Goal: Information Seeking & Learning: Learn about a topic

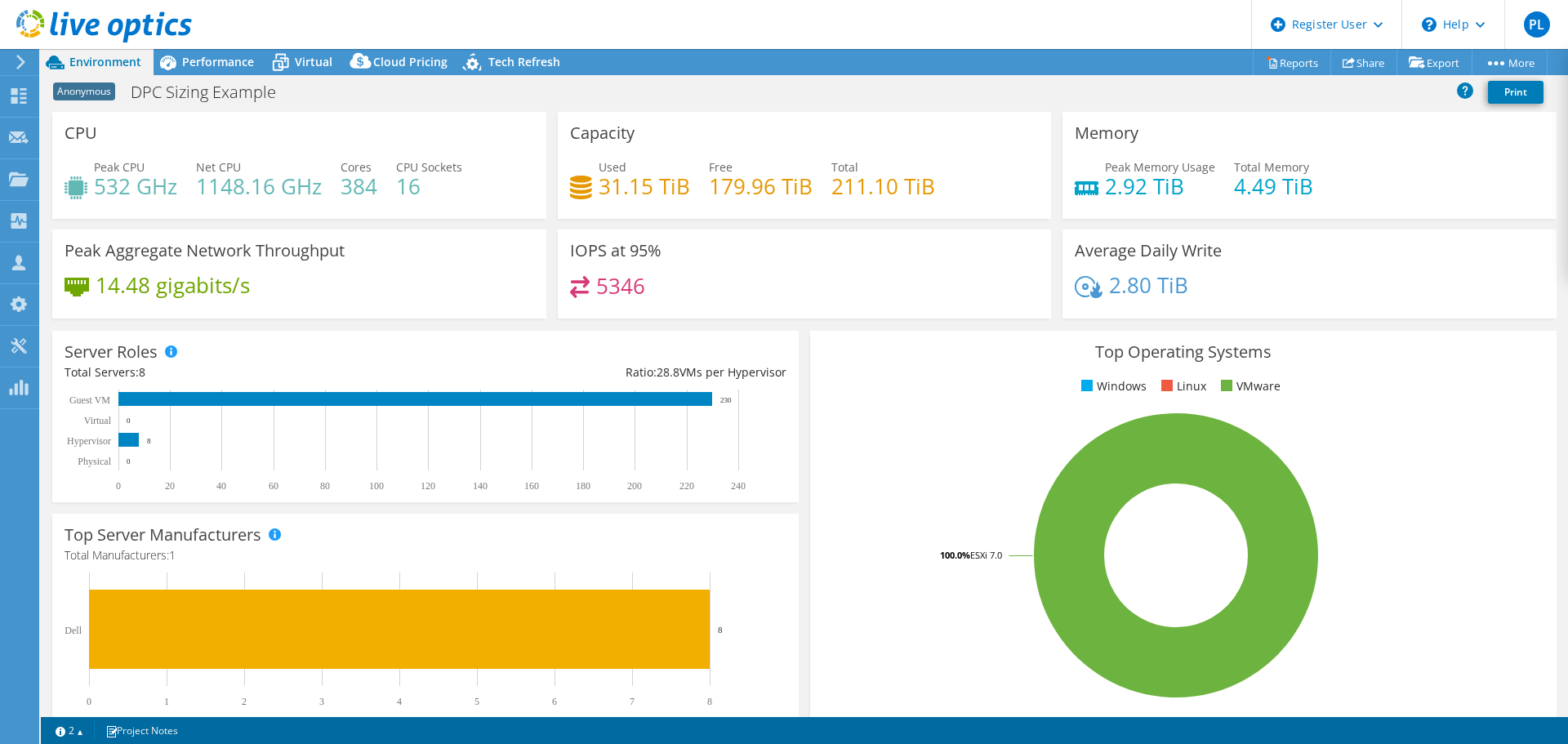
select select "USEast"
select select "USD"
drag, startPoint x: 643, startPoint y: 288, endPoint x: 585, endPoint y: 287, distance: 58.0
click at [585, 287] on div "5346" at bounding box center [805, 293] width 470 height 35
click at [197, 55] on span "Performance" at bounding box center [218, 61] width 72 height 15
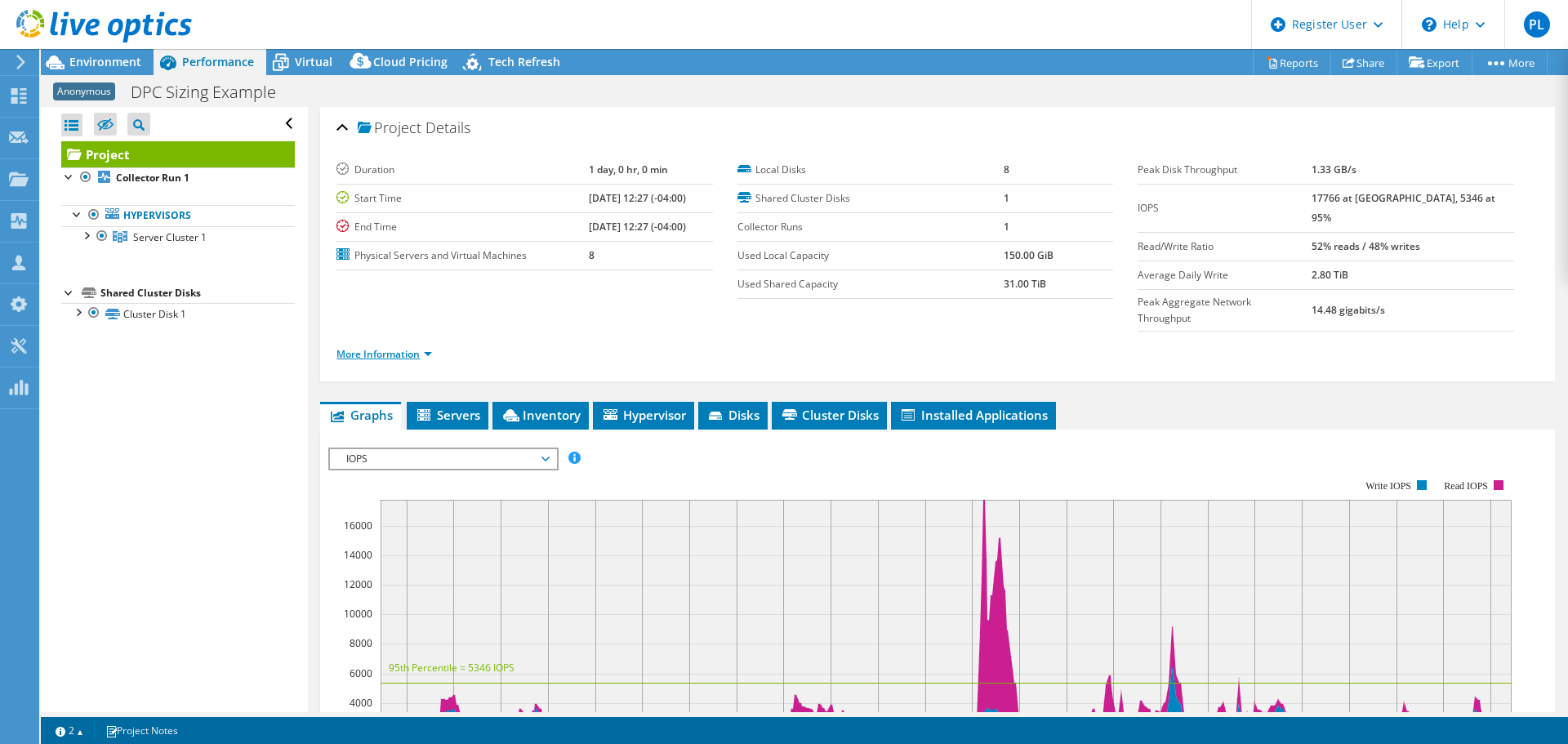
click at [412, 347] on link "More Information" at bounding box center [384, 354] width 95 height 14
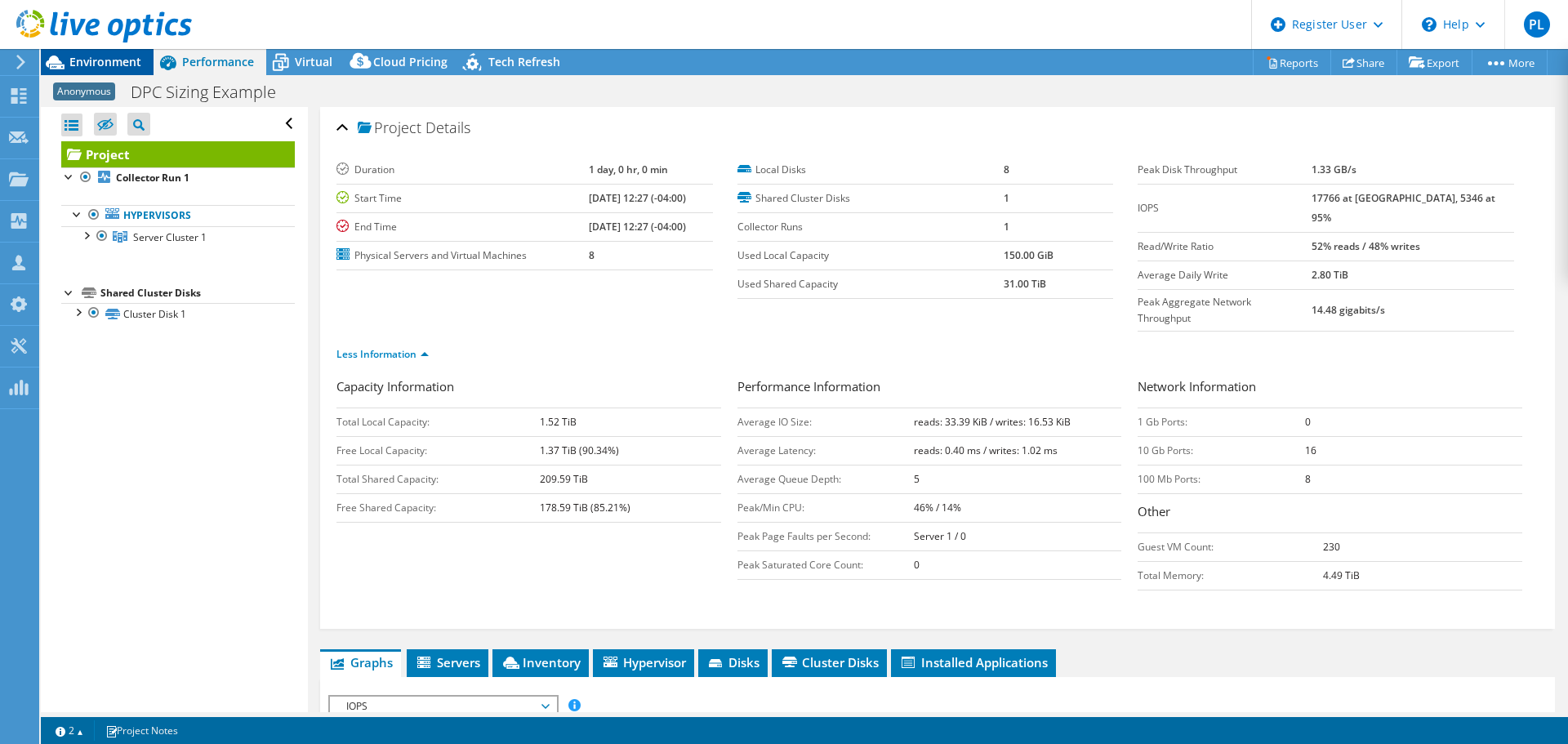
click at [101, 65] on span "Environment" at bounding box center [105, 61] width 72 height 15
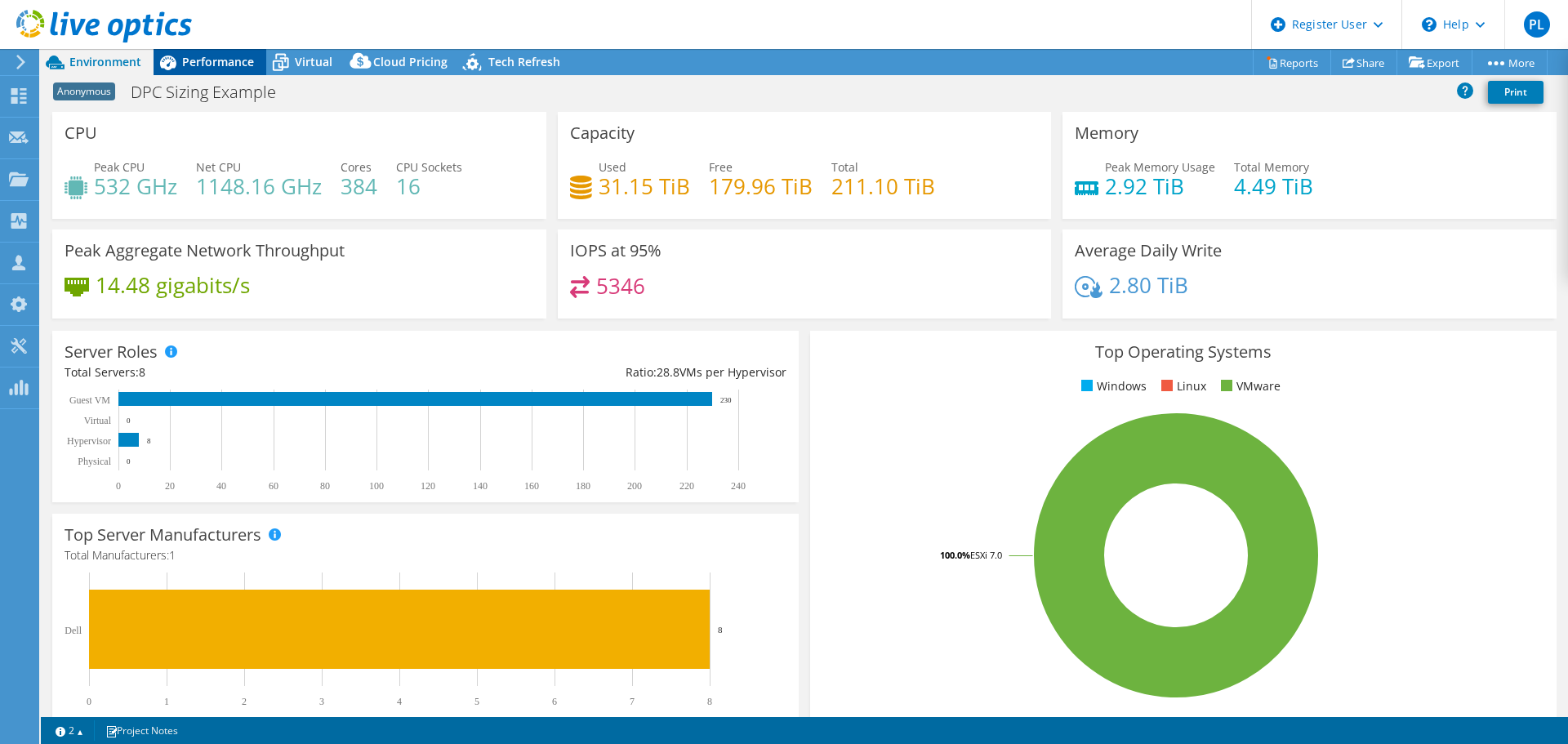
click at [214, 52] on div "Performance" at bounding box center [210, 61] width 113 height 26
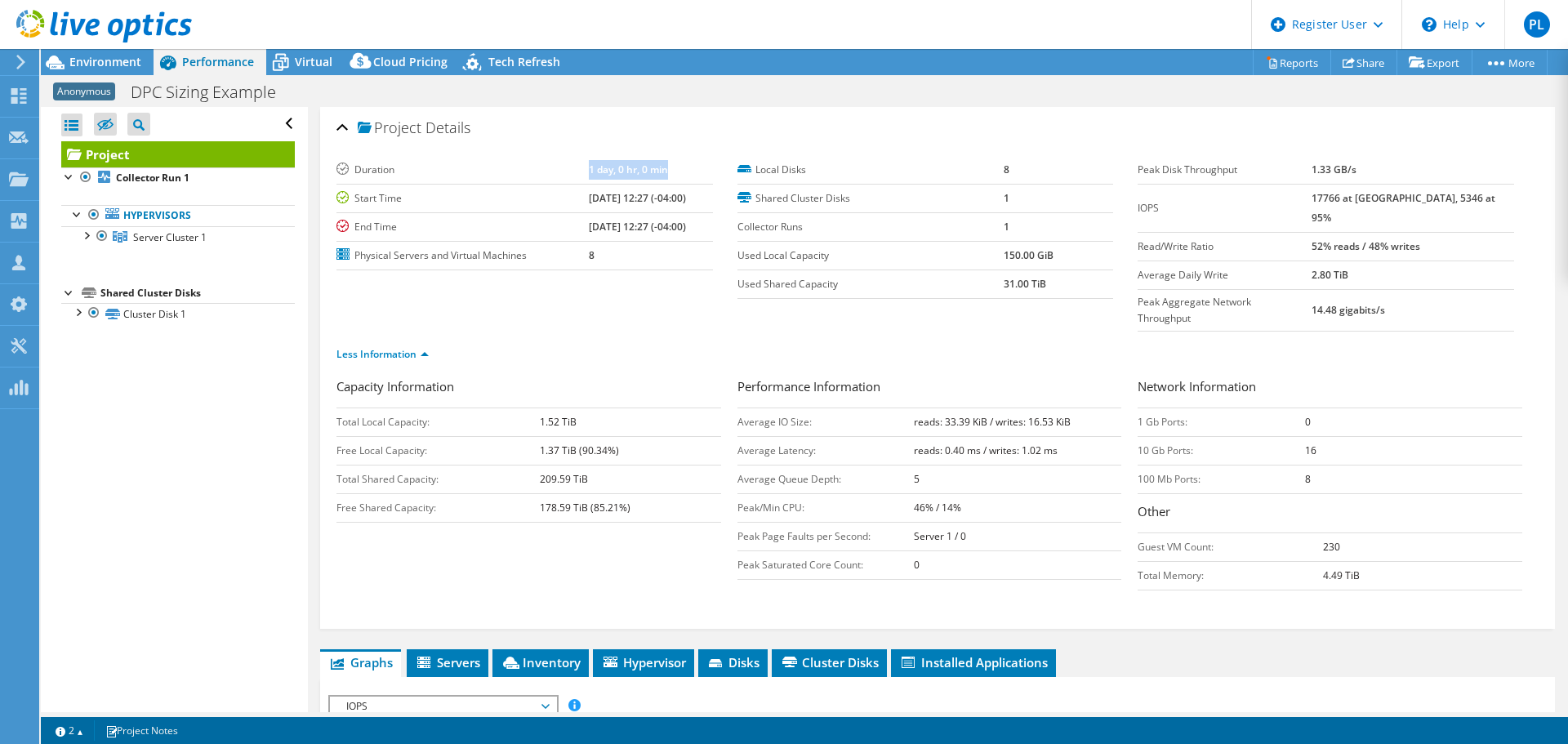
drag, startPoint x: 599, startPoint y: 166, endPoint x: 685, endPoint y: 166, distance: 86.0
click at [685, 166] on tr "Duration 1 day, 0 hr, 0 min" at bounding box center [524, 170] width 376 height 28
click at [87, 235] on div at bounding box center [85, 234] width 16 height 16
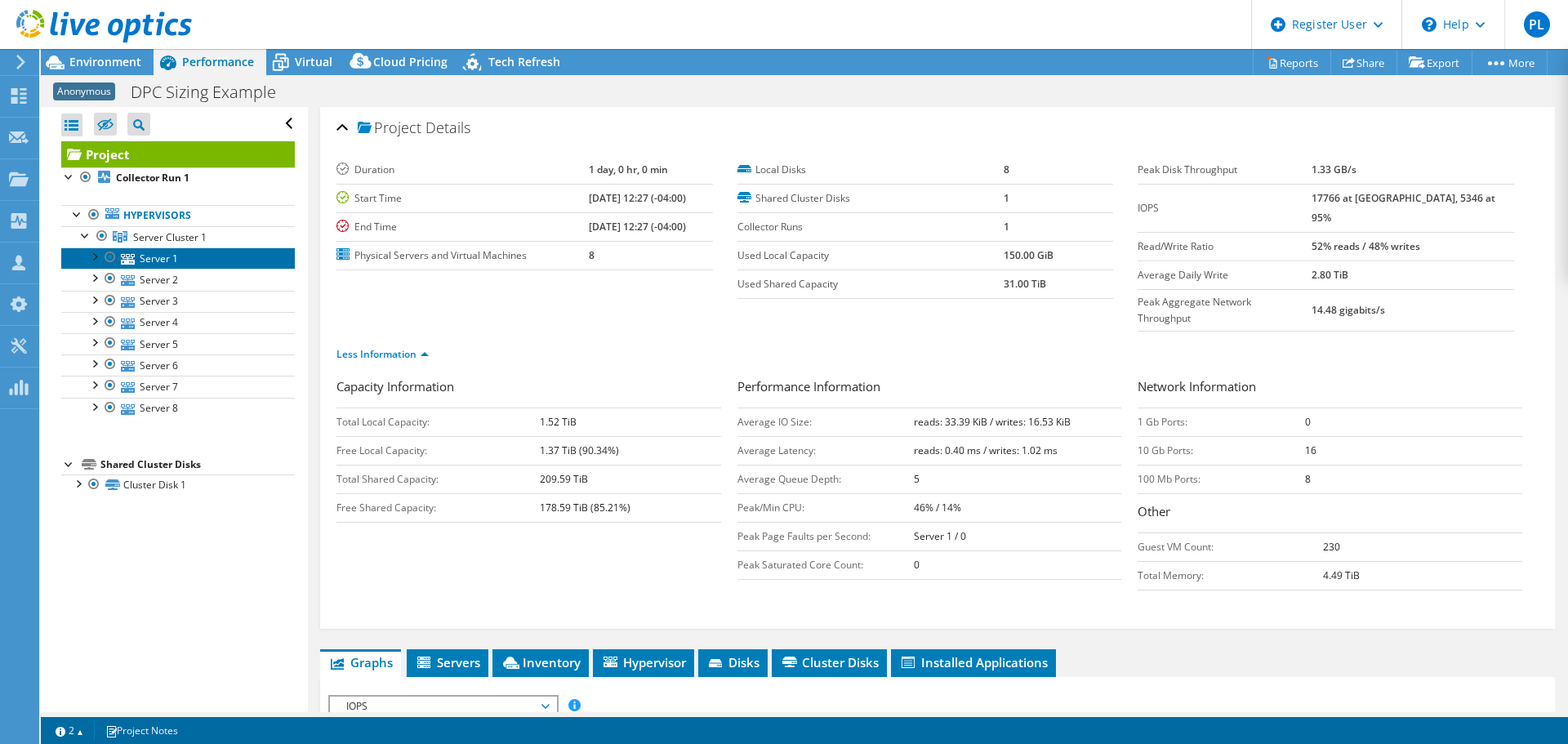
click at [156, 250] on link "Server 1" at bounding box center [178, 258] width 234 height 21
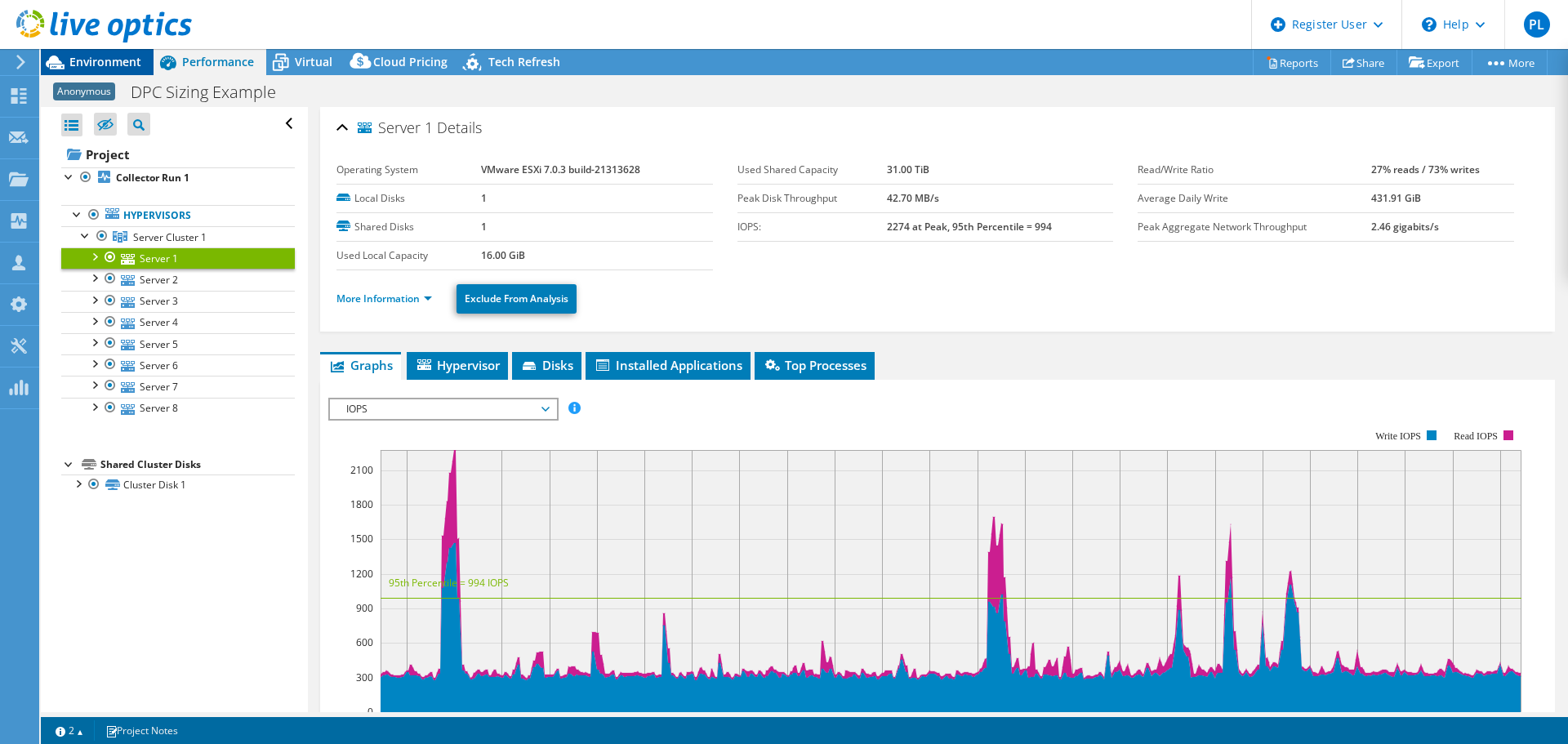
click at [88, 58] on span "Environment" at bounding box center [105, 61] width 72 height 15
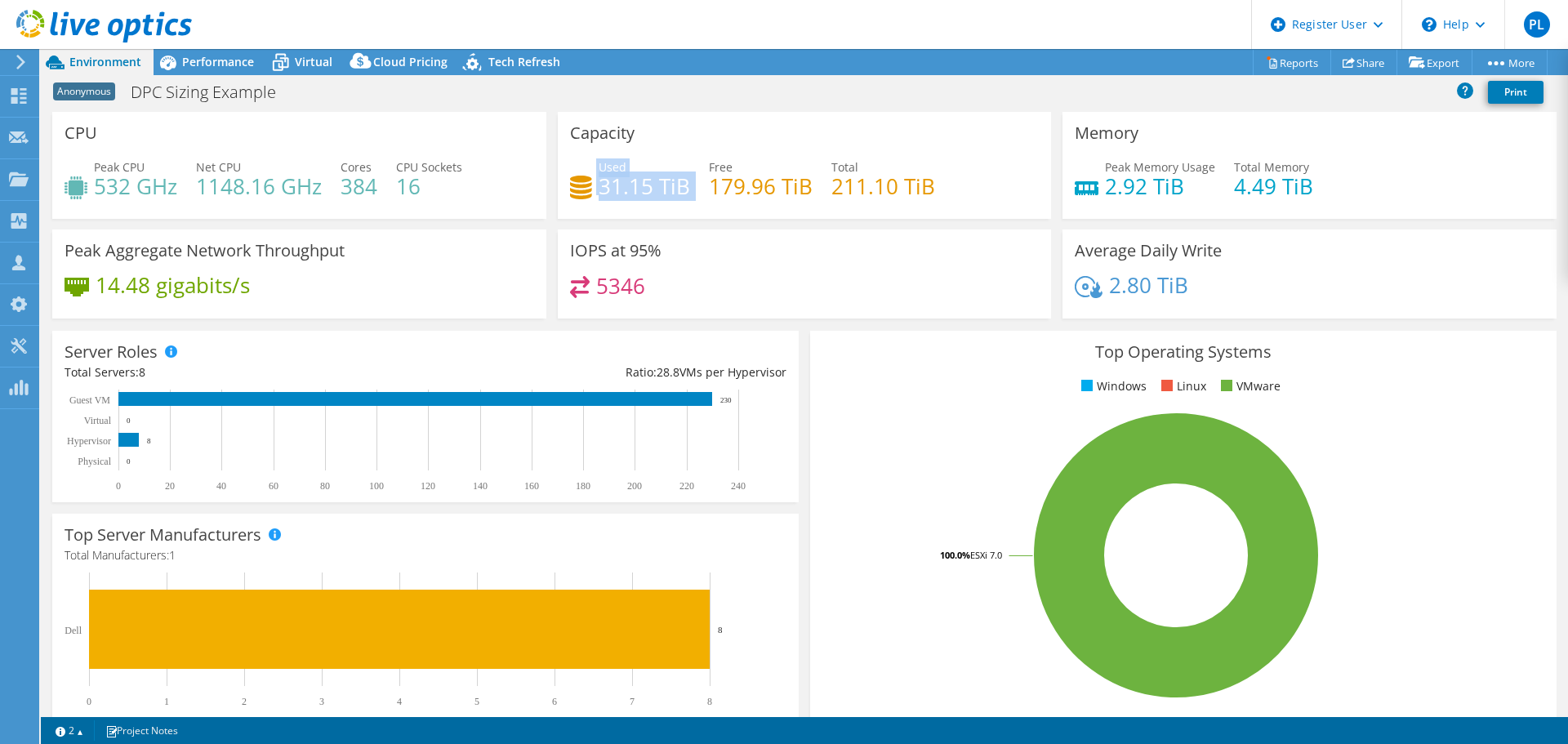
drag, startPoint x: 586, startPoint y: 175, endPoint x: 689, endPoint y: 182, distance: 103.2
click at [689, 182] on div "Used 31.15 TiB Free 179.96 TiB Total 211.10 TiB" at bounding box center [805, 185] width 470 height 53
click at [712, 190] on h4 "179.96 TiB" at bounding box center [761, 186] width 104 height 18
drag, startPoint x: 822, startPoint y: 185, endPoint x: 949, endPoint y: 198, distance: 127.7
click at [949, 198] on div "Used 31.15 TiB Free 179.96 TiB Total 211.10 TiB" at bounding box center [805, 185] width 470 height 53
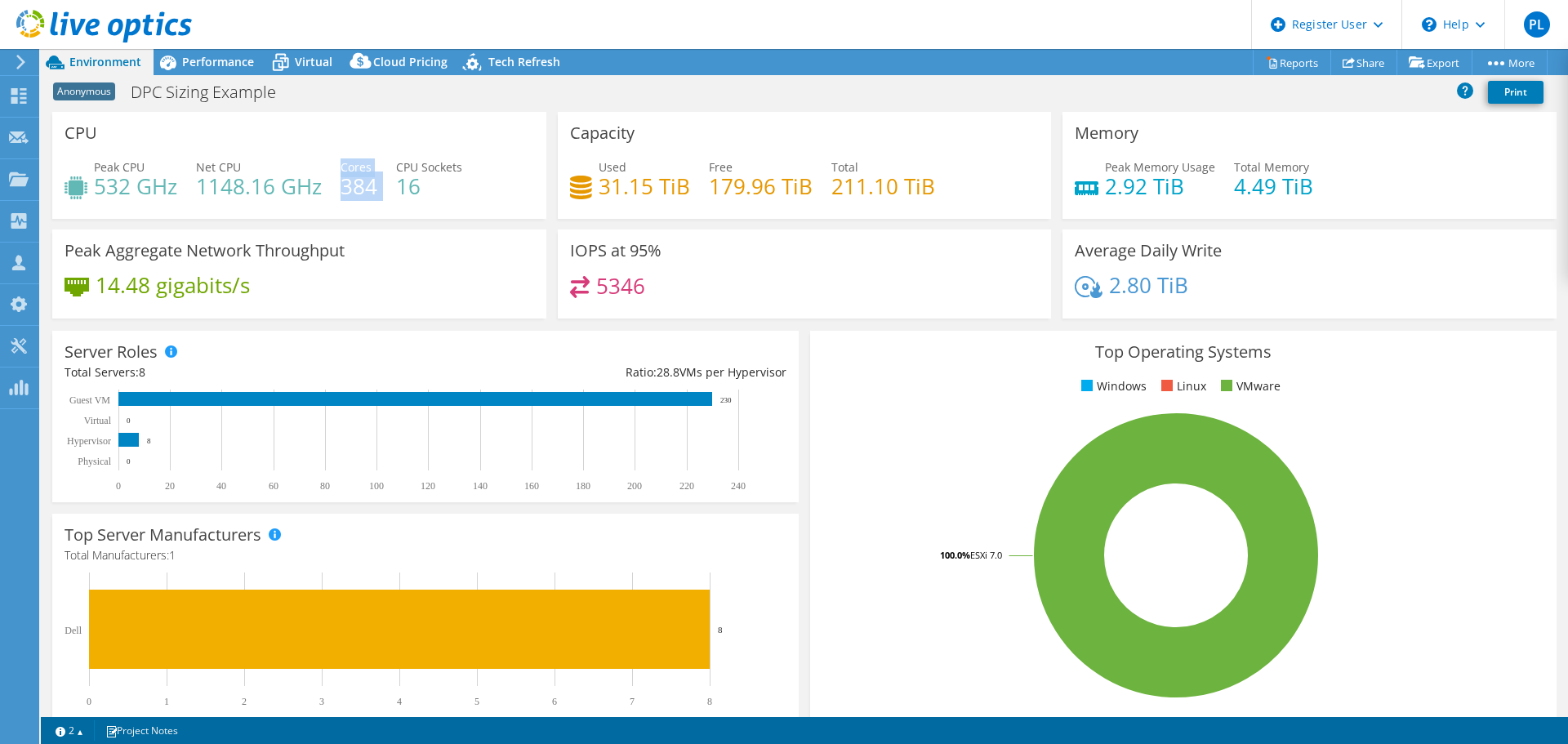
drag, startPoint x: 380, startPoint y: 188, endPoint x: 339, endPoint y: 184, distance: 41.2
click at [339, 184] on div "Peak CPU 532 GHz Net CPU 1148.16 GHz Cores 384 CPU Sockets 16" at bounding box center [300, 185] width 470 height 53
click at [216, 54] on span "Performance" at bounding box center [218, 61] width 72 height 15
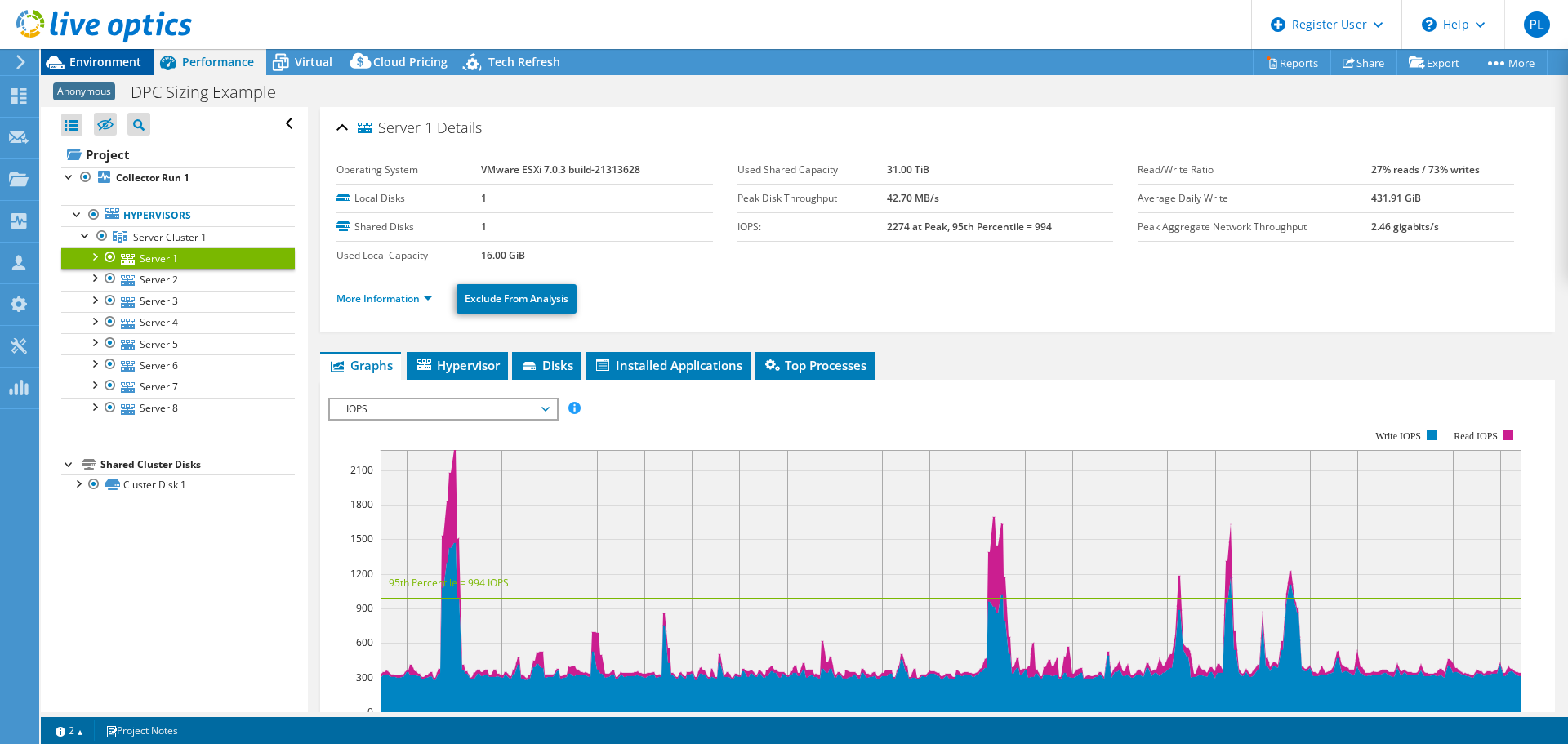
click at [106, 55] on span "Environment" at bounding box center [105, 61] width 72 height 15
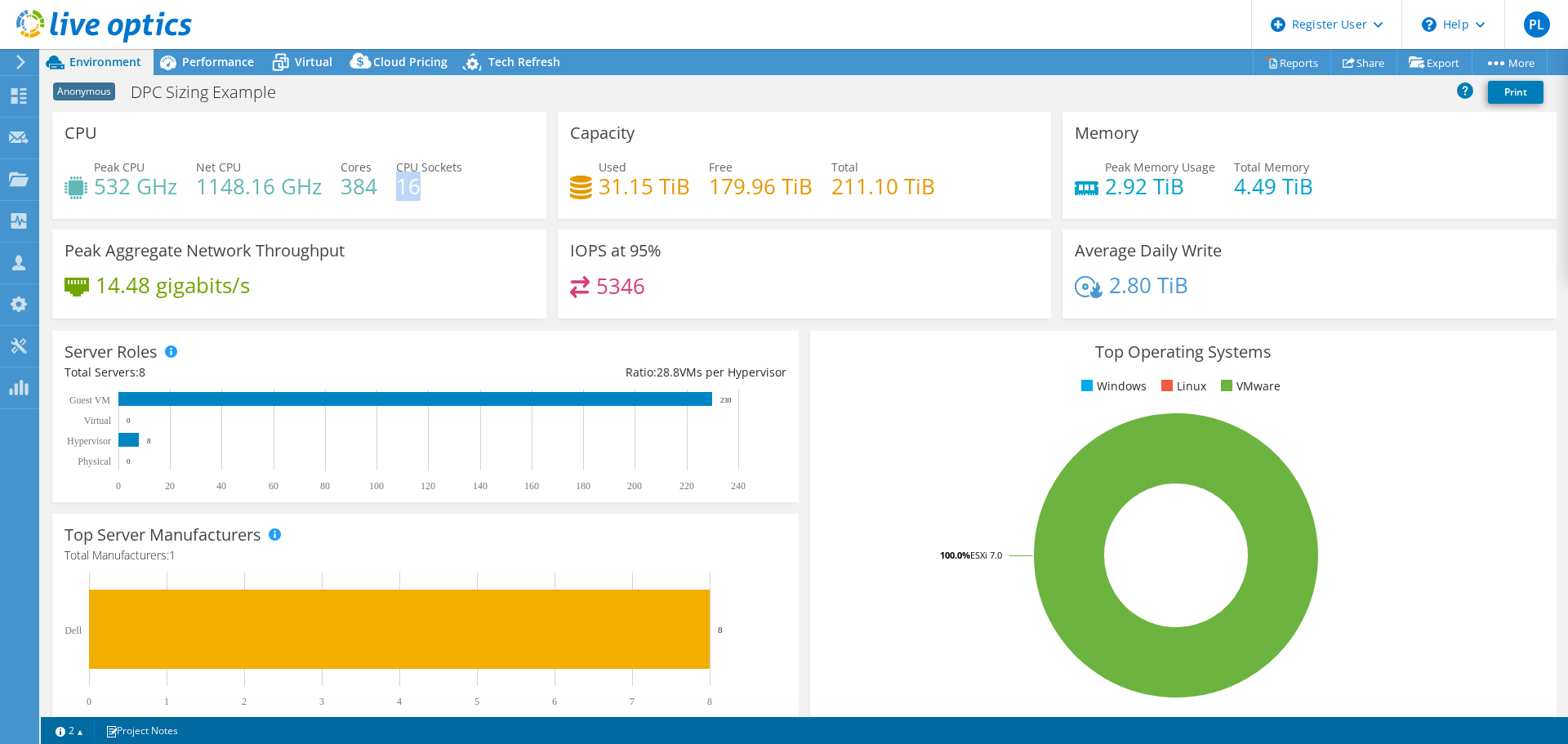
drag, startPoint x: 424, startPoint y: 193, endPoint x: 401, endPoint y: 192, distance: 23.0
click at [401, 192] on h4 "16" at bounding box center [429, 186] width 66 height 18
drag, startPoint x: 683, startPoint y: 189, endPoint x: 594, endPoint y: 179, distance: 89.6
click at [599, 179] on h4 "31.15 TiB" at bounding box center [644, 186] width 92 height 18
click at [698, 251] on div "IOPS at 95% 5346" at bounding box center [804, 274] width 494 height 89
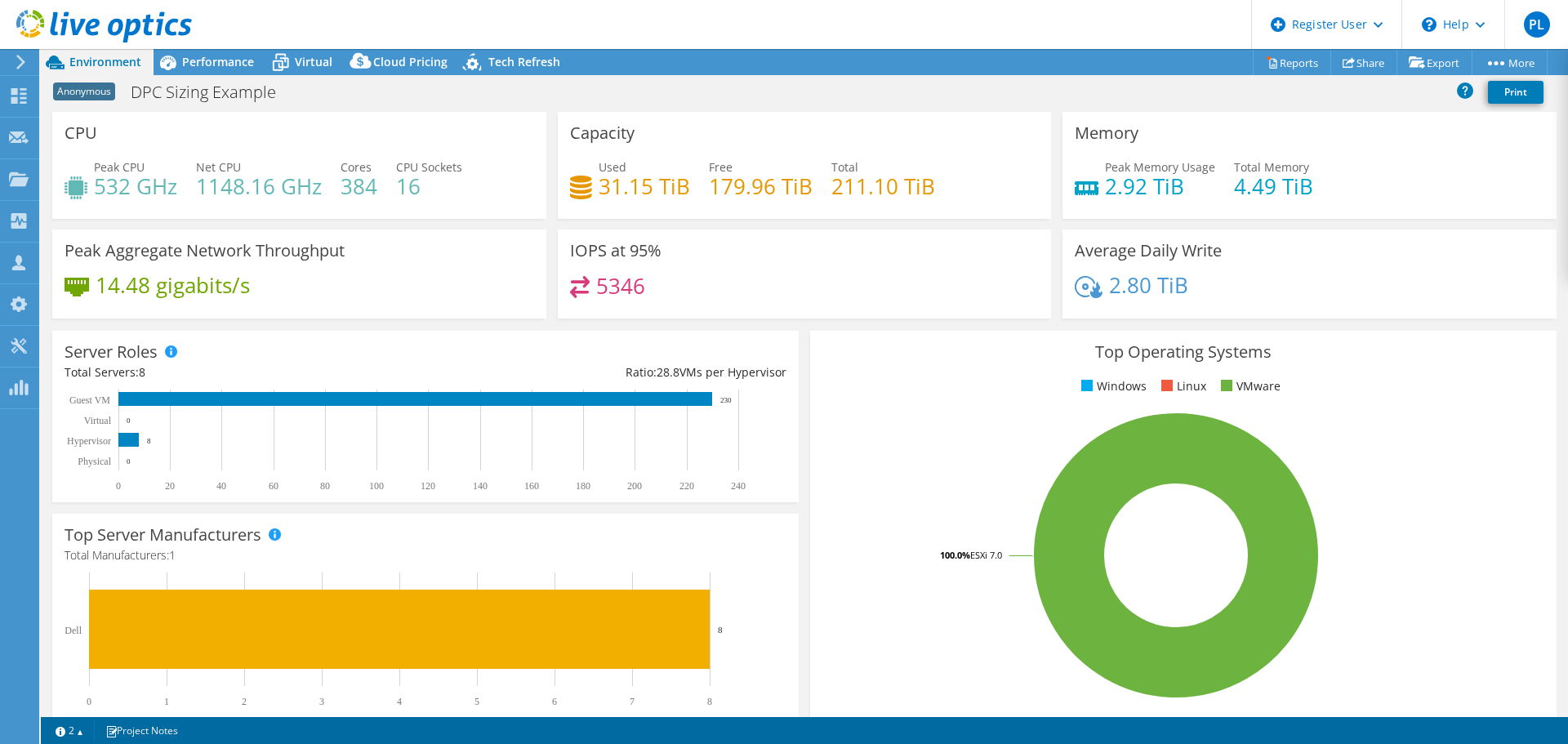
click at [873, 373] on div "Top Operating Systems Windows Linux VMware 100.0% ESXi 7.0" at bounding box center [1184, 527] width 747 height 392
click at [75, 572] on icon "0 1 2 3 4 5 6 7 8 Dell 8" at bounding box center [418, 639] width 707 height 134
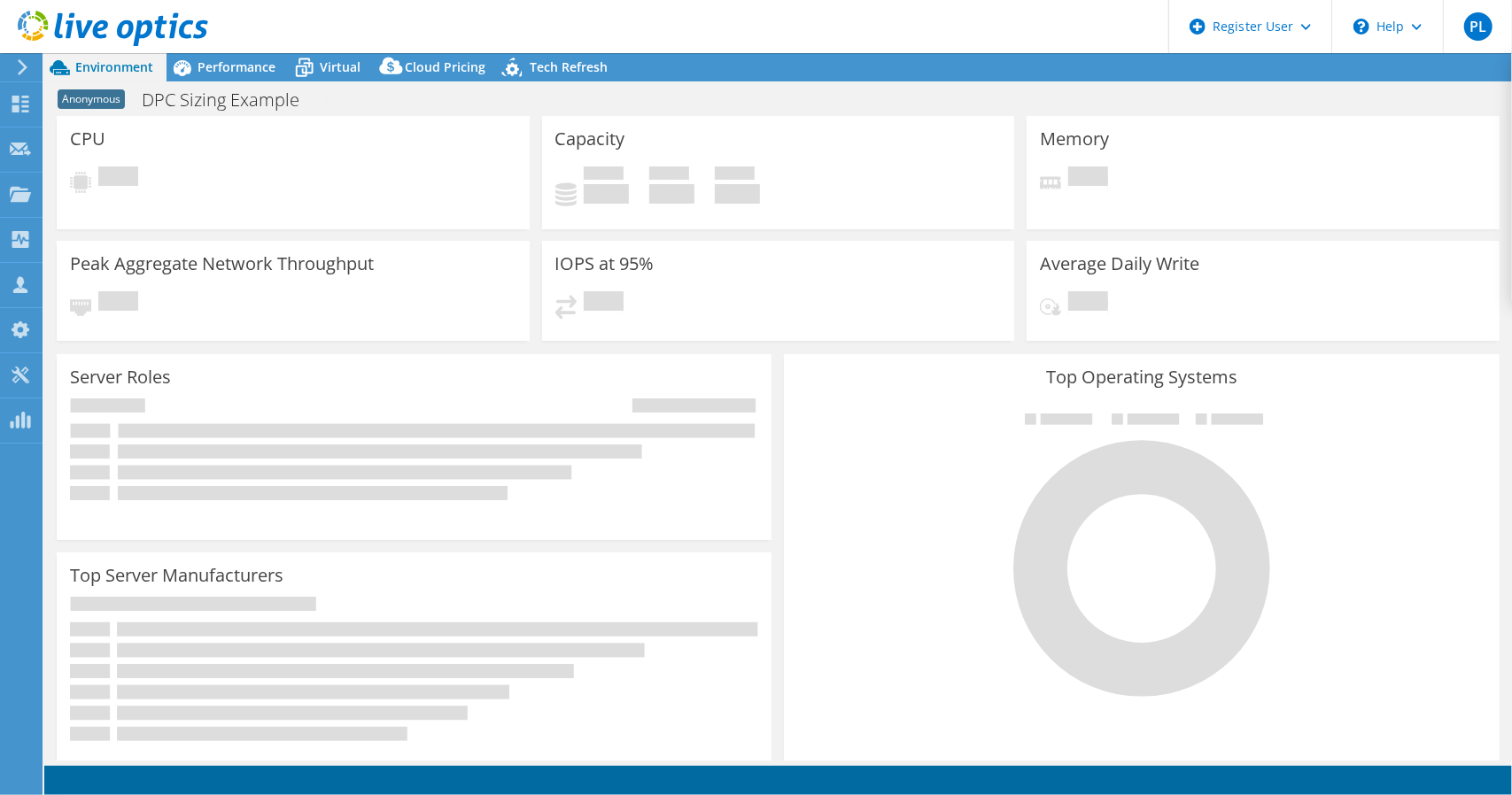
select select "USEast"
select select "USD"
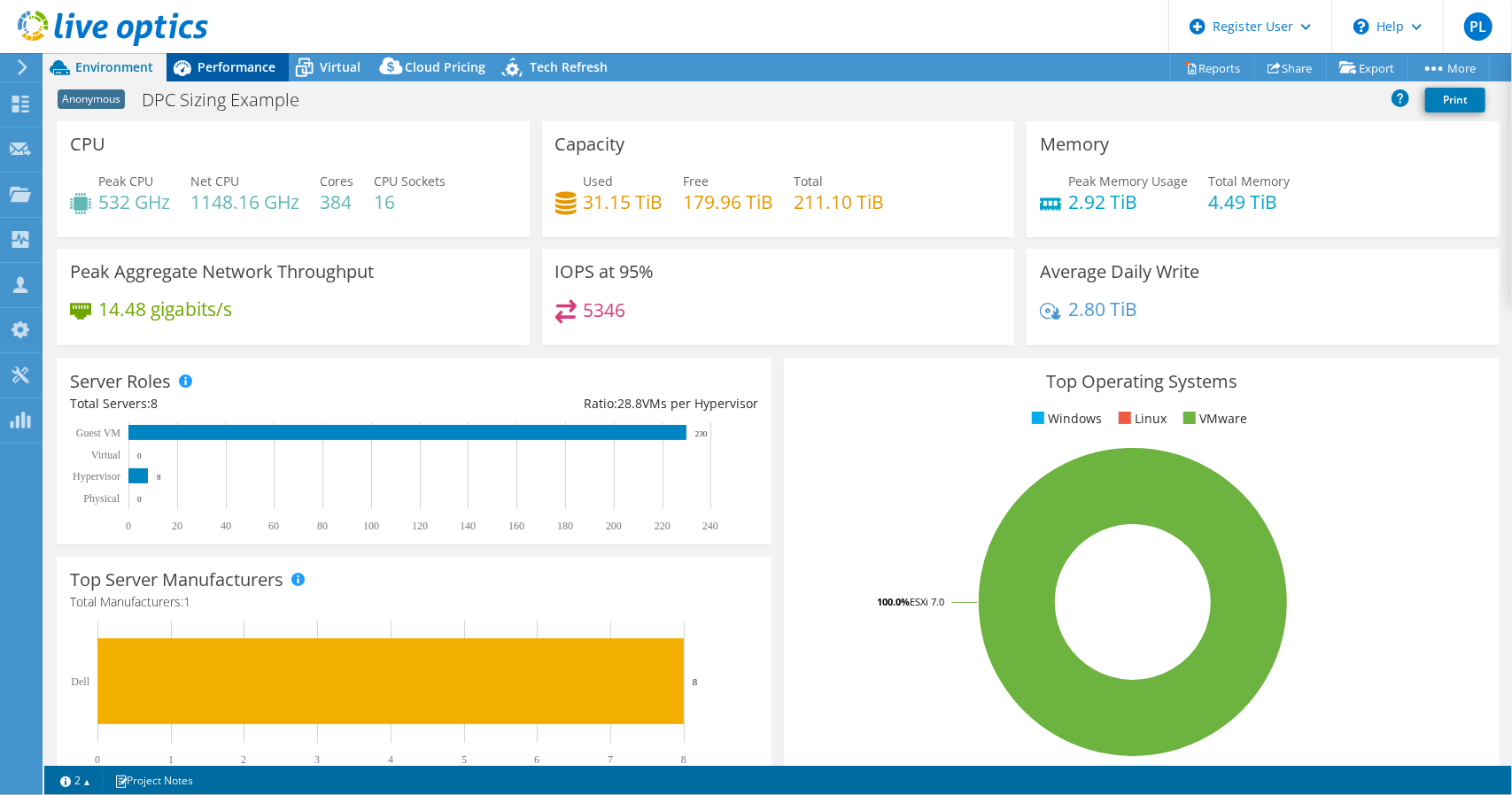
click at [224, 60] on span "Performance" at bounding box center [236, 67] width 78 height 16
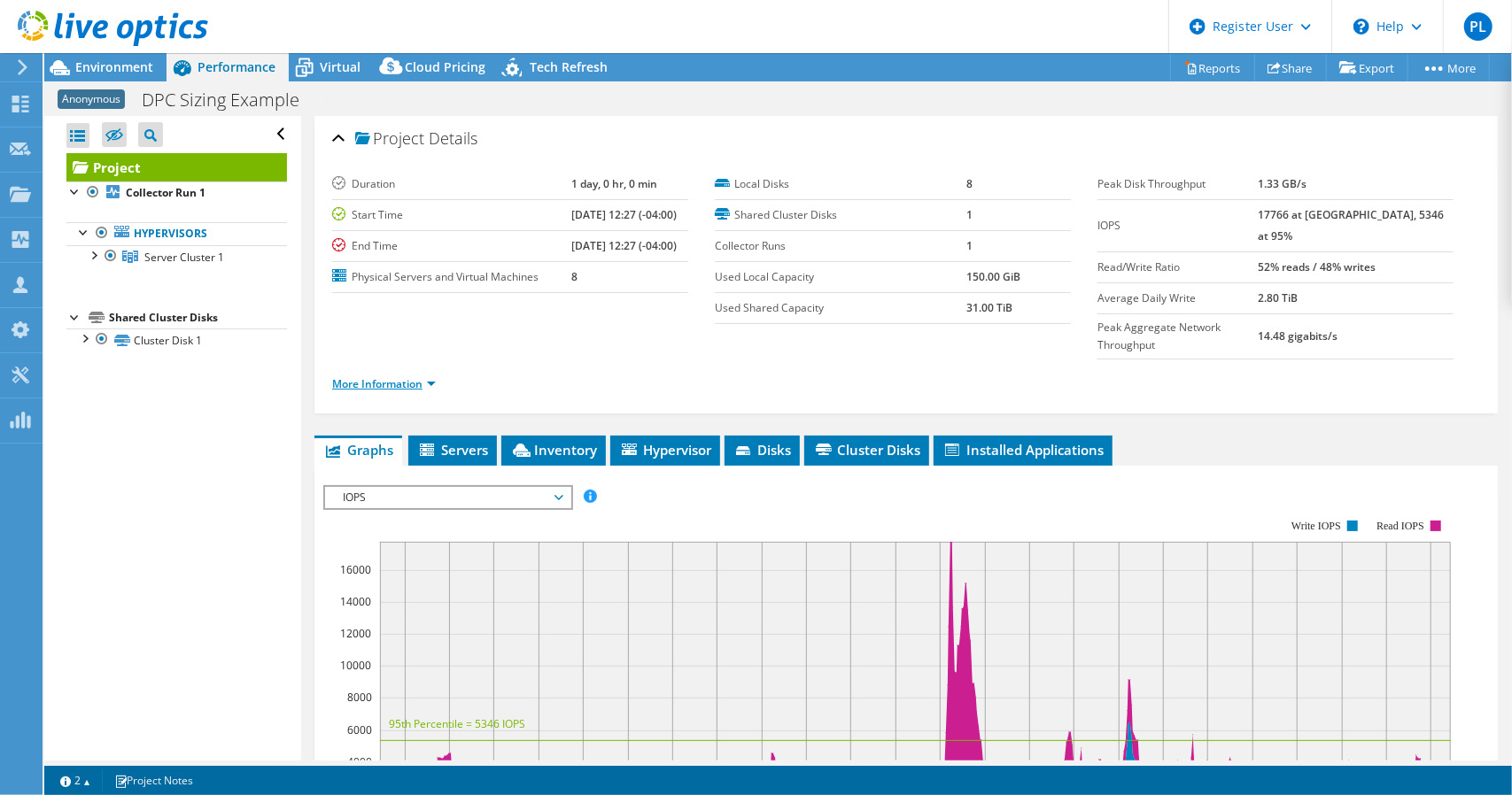
click at [426, 376] on link "More Information" at bounding box center [383, 384] width 103 height 15
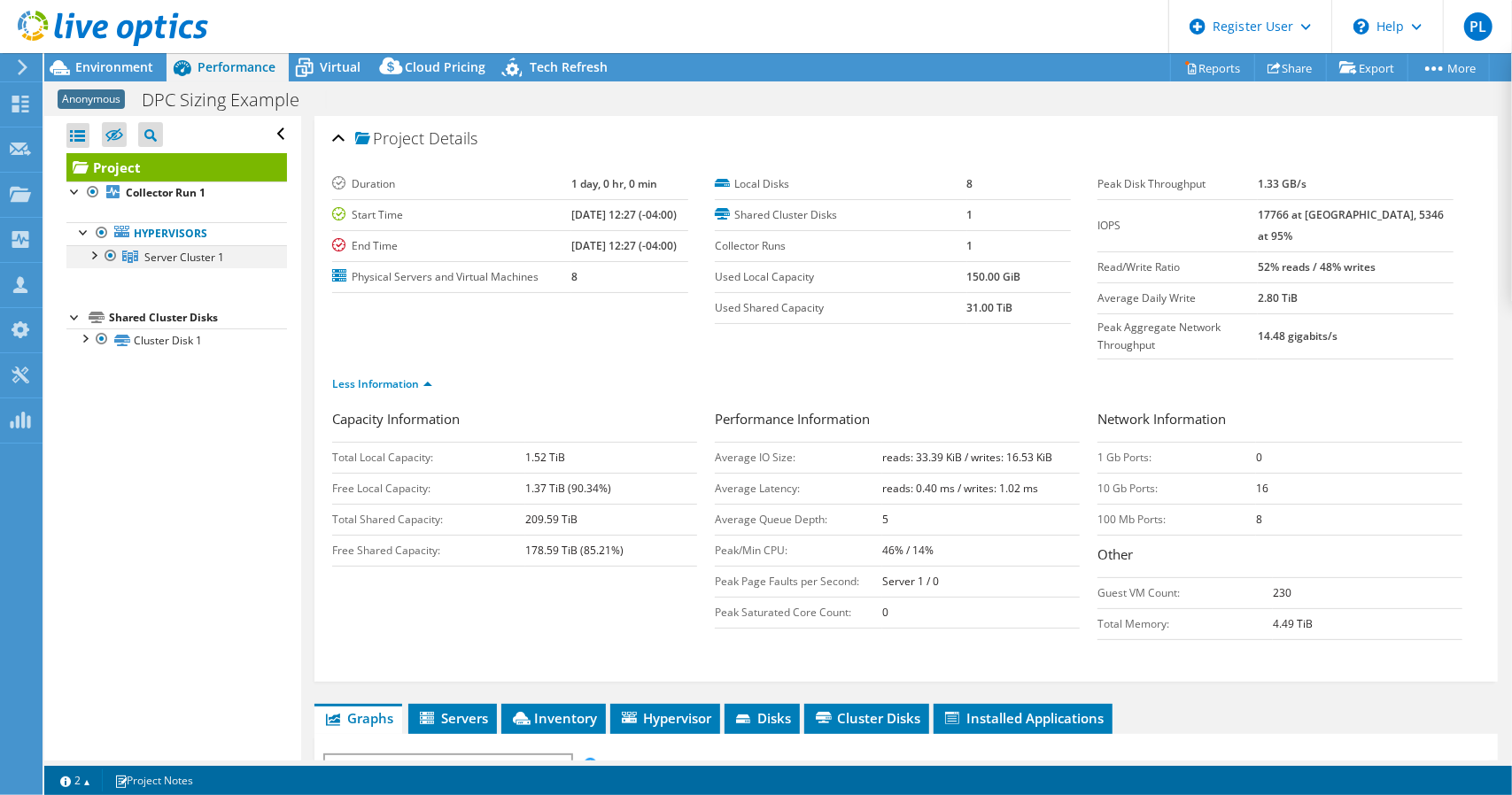
click at [97, 249] on div at bounding box center [93, 254] width 17 height 17
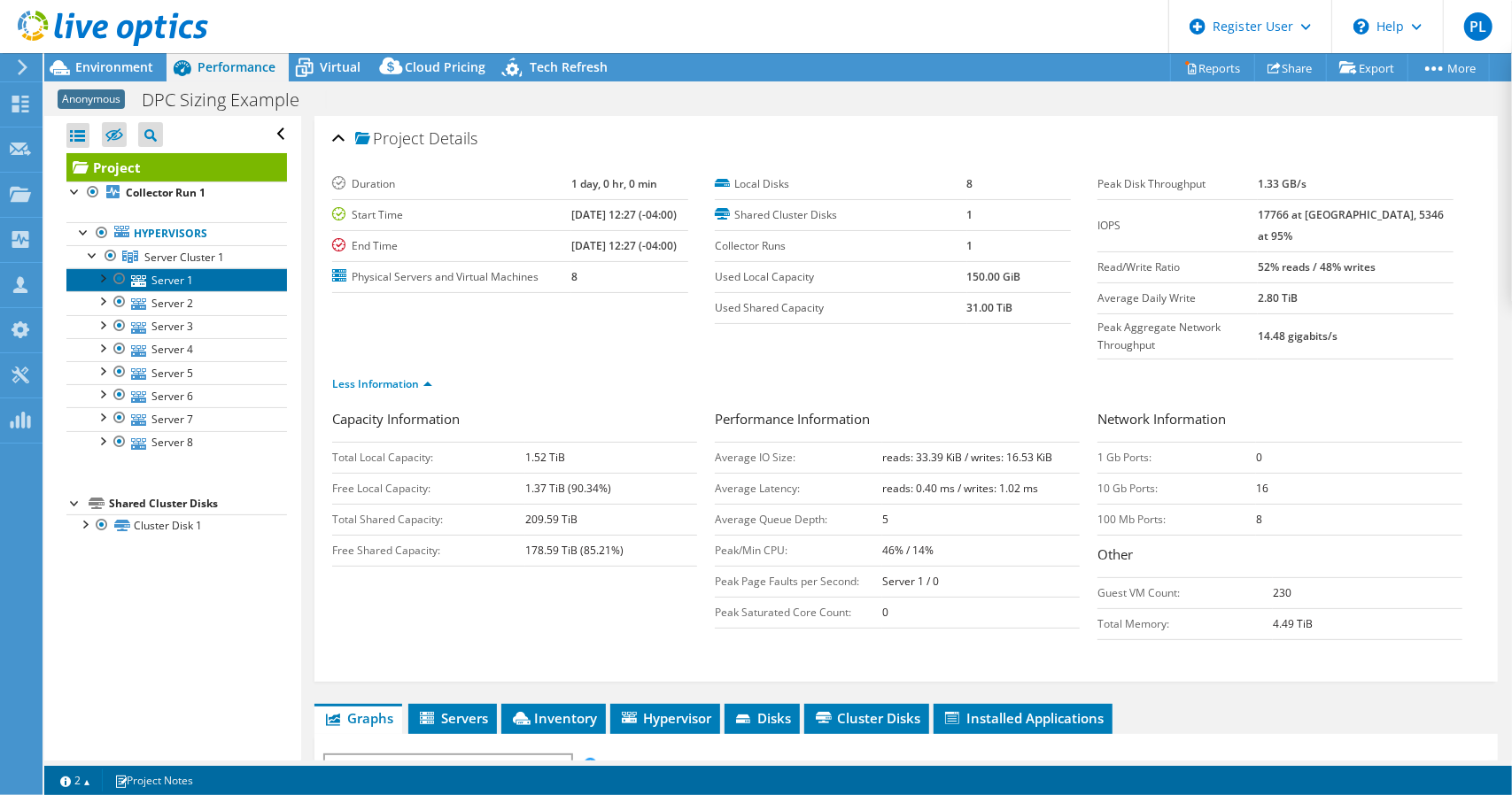
click at [187, 281] on link "Server 1" at bounding box center [177, 280] width 221 height 23
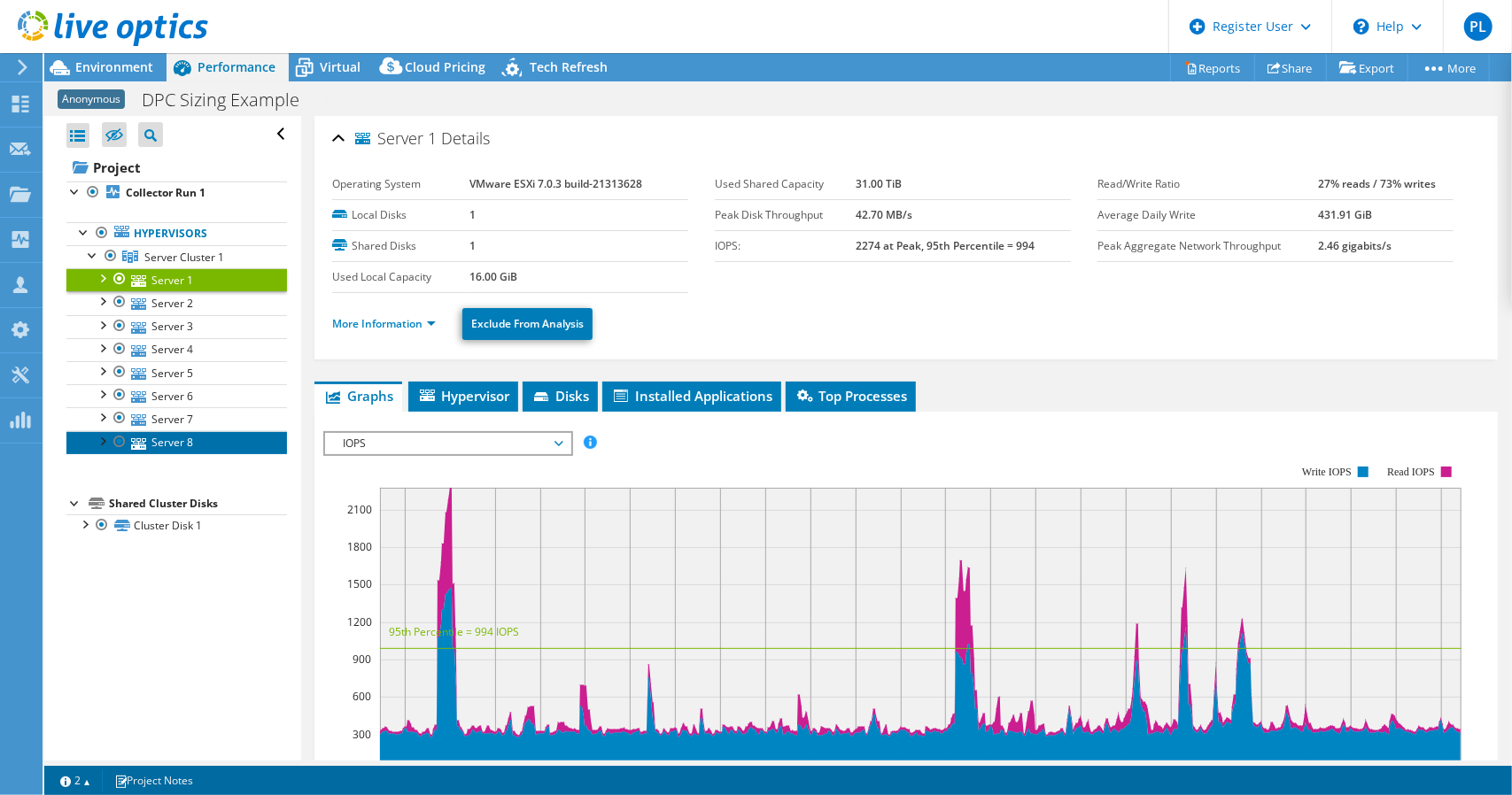
click at [188, 447] on link "Server 8" at bounding box center [177, 443] width 221 height 23
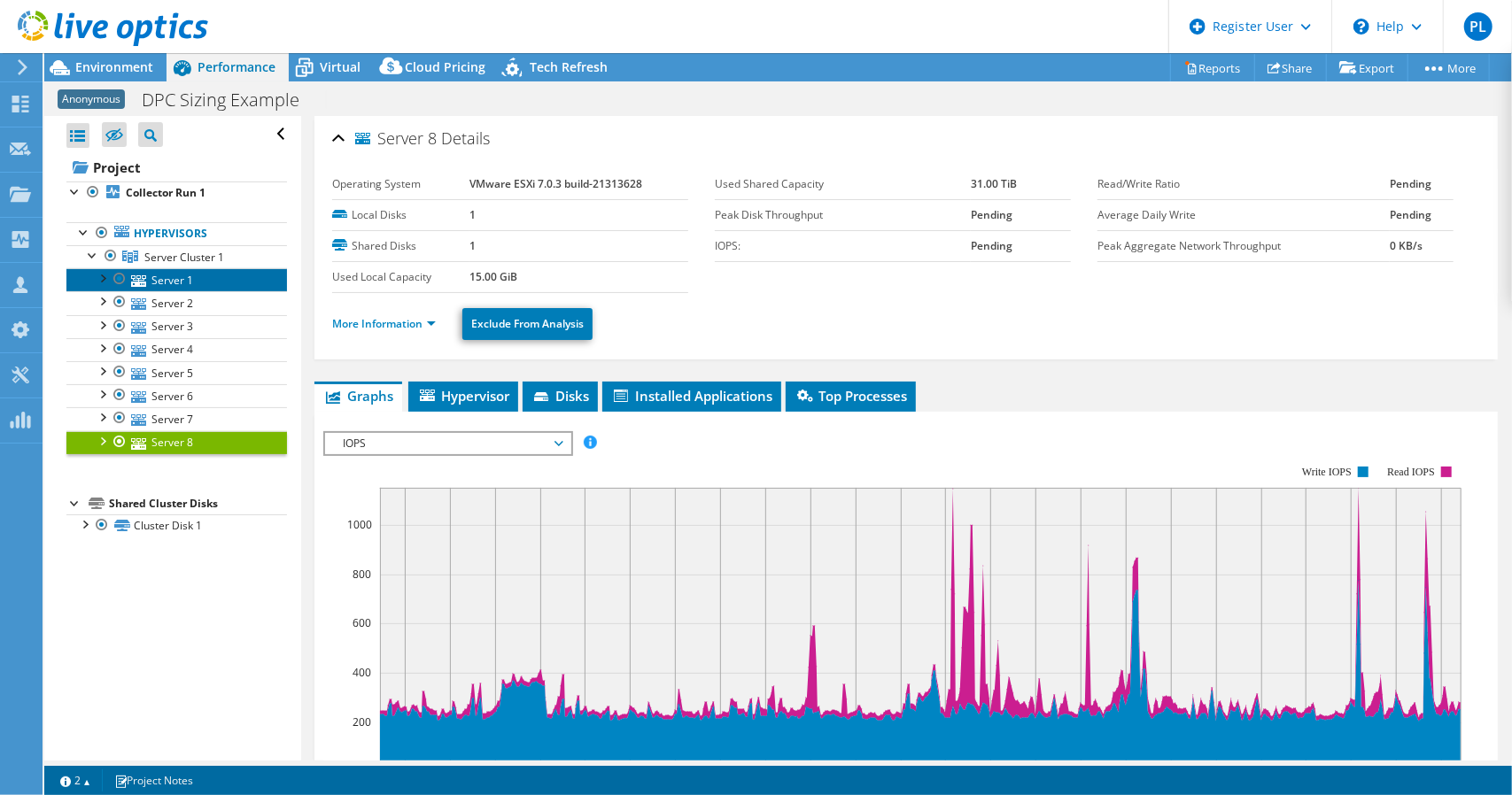
click at [177, 281] on link "Server 1" at bounding box center [177, 280] width 221 height 23
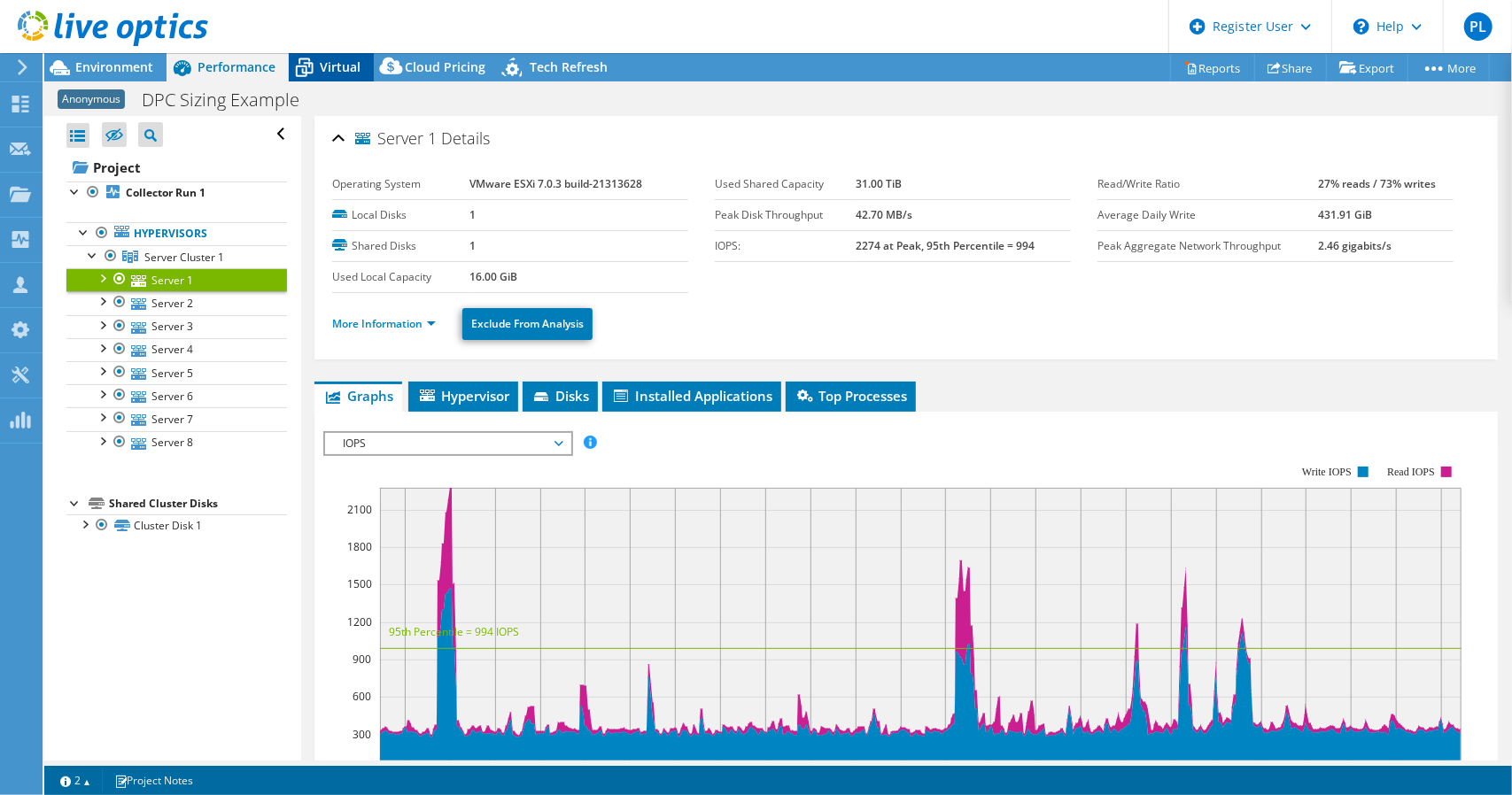
click at [347, 69] on span "Virtual" at bounding box center [340, 67] width 41 height 16
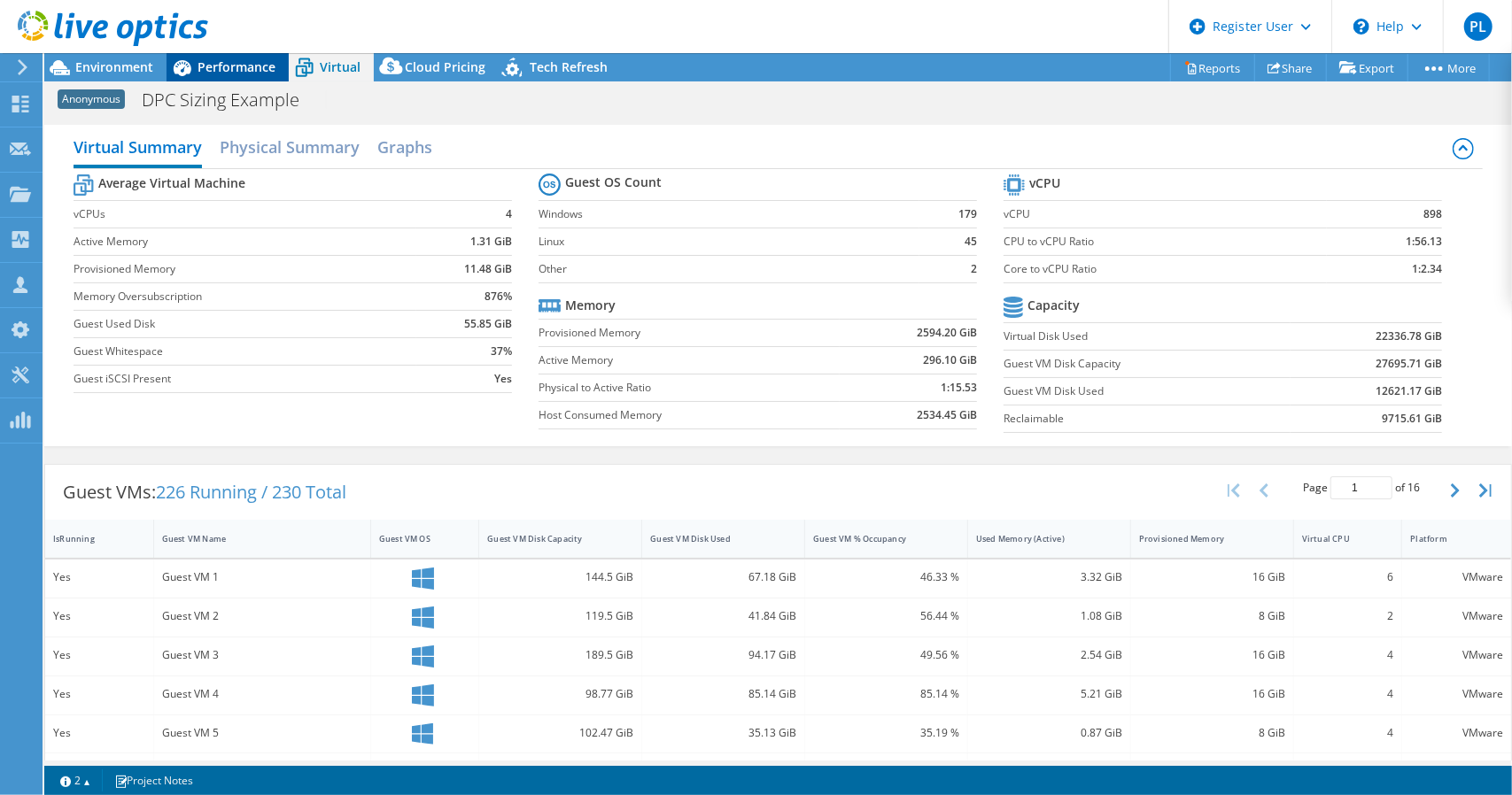
click at [243, 60] on span "Performance" at bounding box center [236, 67] width 78 height 16
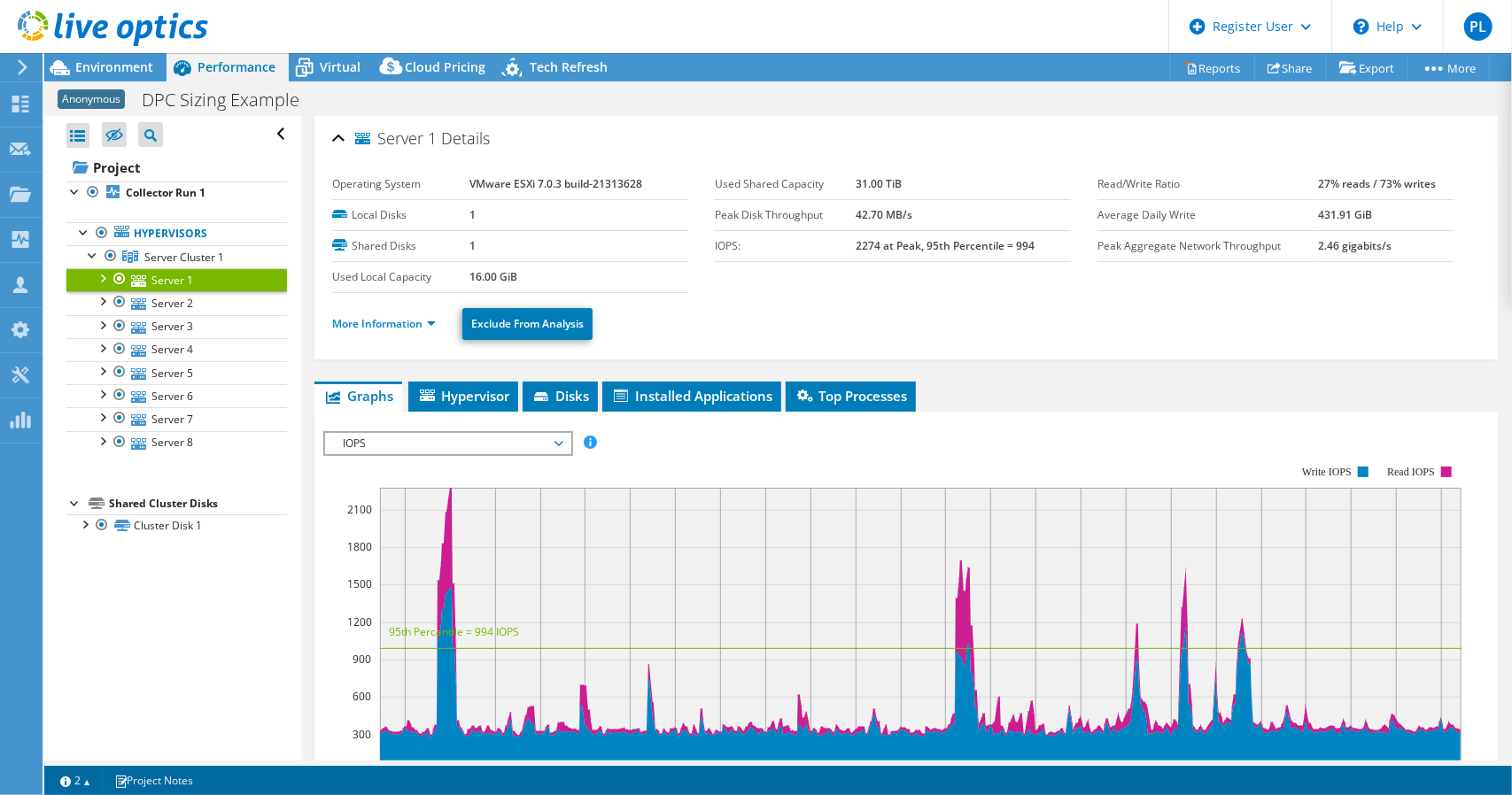
click at [92, 59] on div at bounding box center [104, 30] width 208 height 60
click at [428, 333] on ul "More Information Exclude From Analysis" at bounding box center [906, 322] width 1148 height 37
click at [428, 321] on link "More Information" at bounding box center [383, 324] width 103 height 15
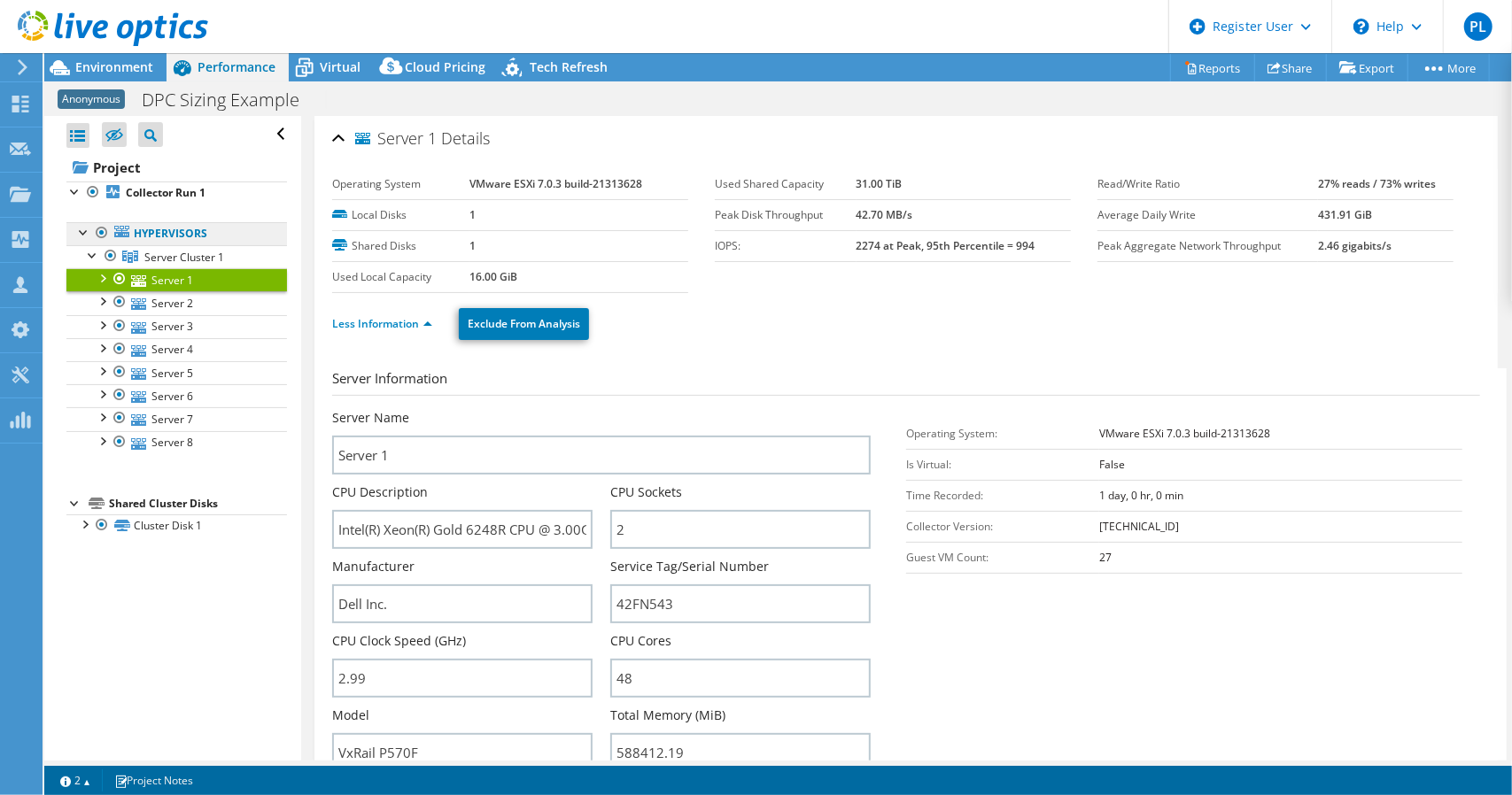
click at [157, 229] on link "Hypervisors" at bounding box center [177, 233] width 221 height 23
click at [156, 192] on b "Collector Run 1" at bounding box center [165, 193] width 80 height 15
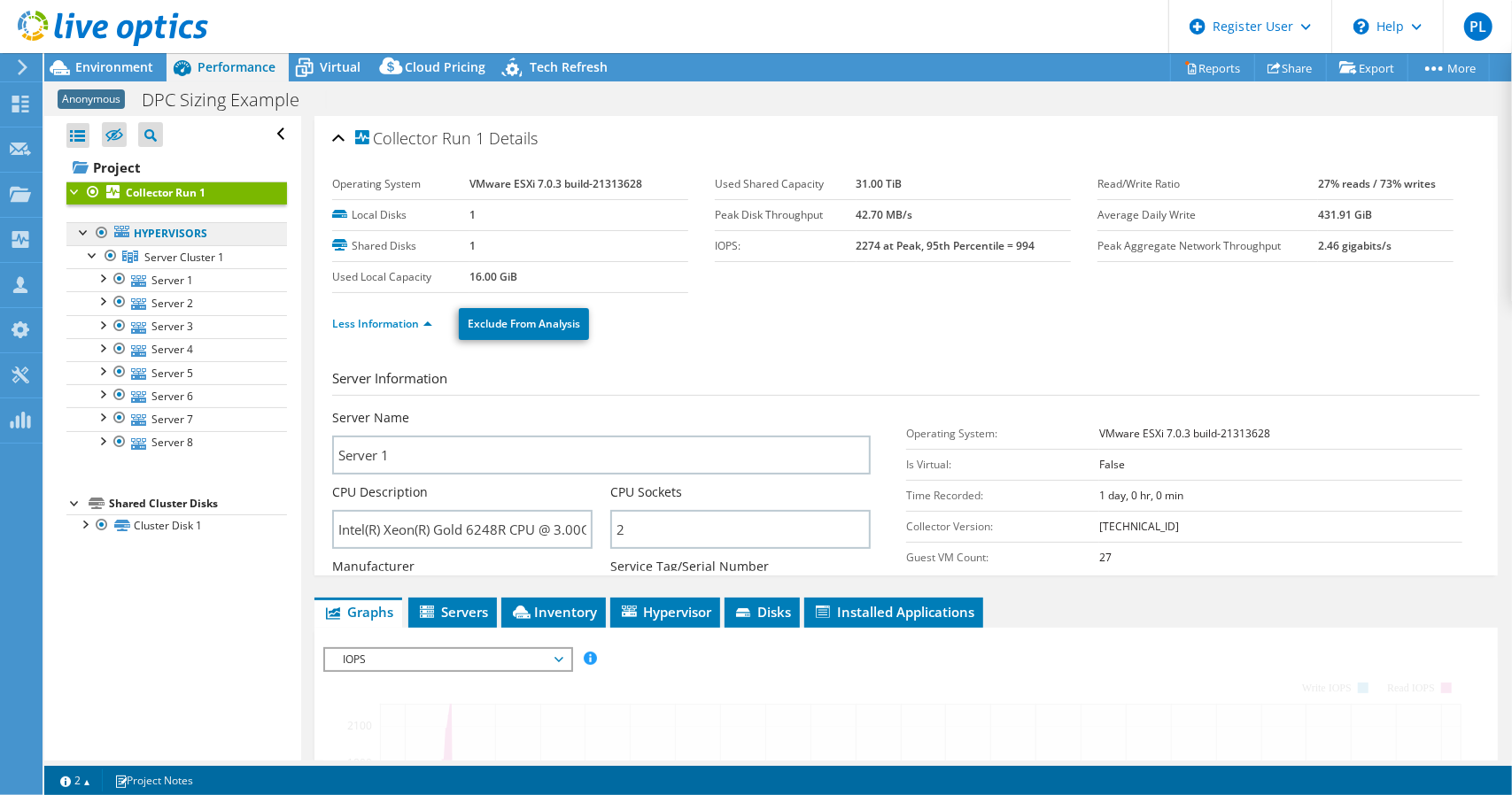
click at [151, 233] on link "Hypervisors" at bounding box center [177, 233] width 221 height 23
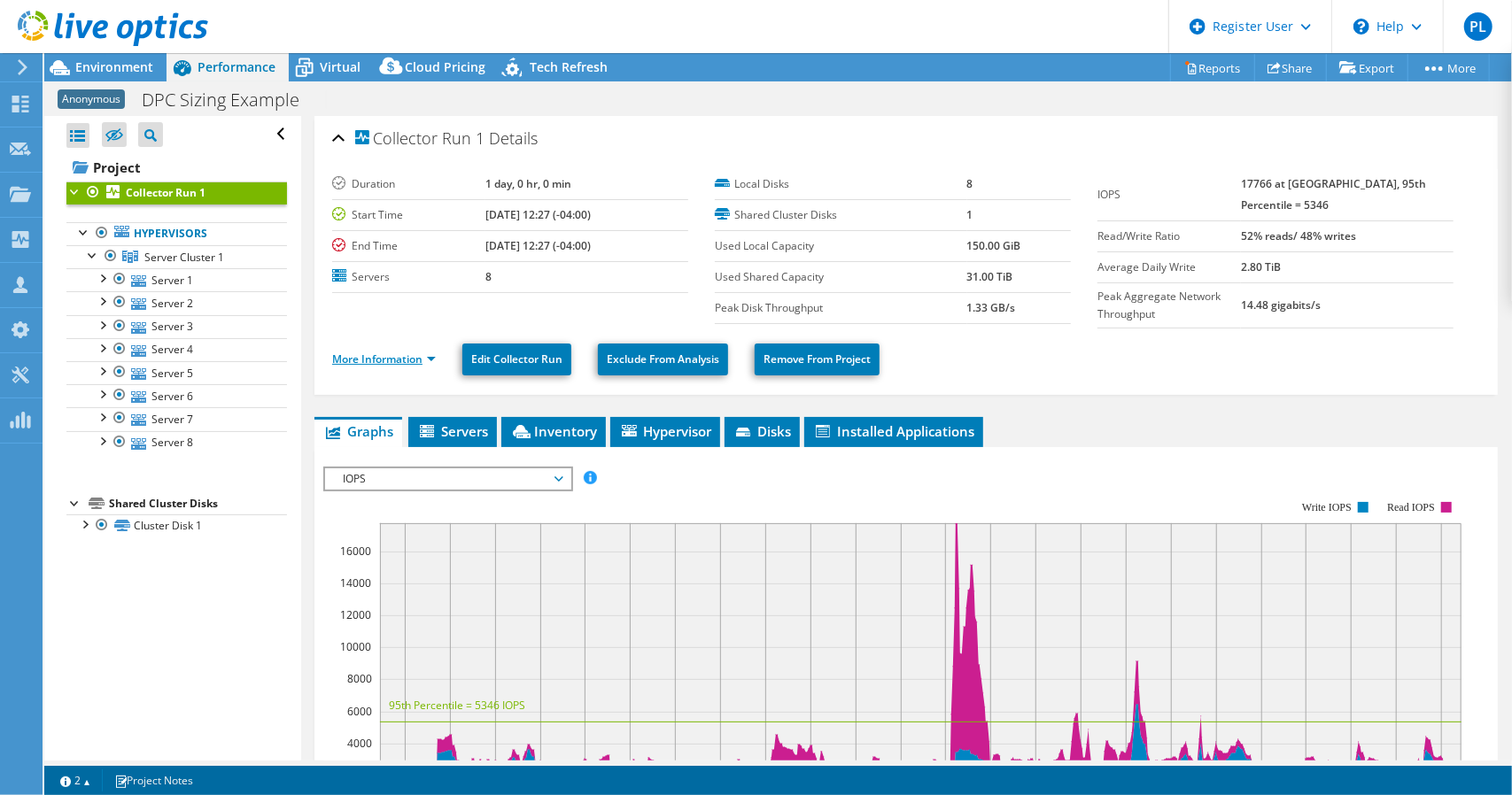
click at [432, 360] on link "More Information" at bounding box center [383, 359] width 103 height 15
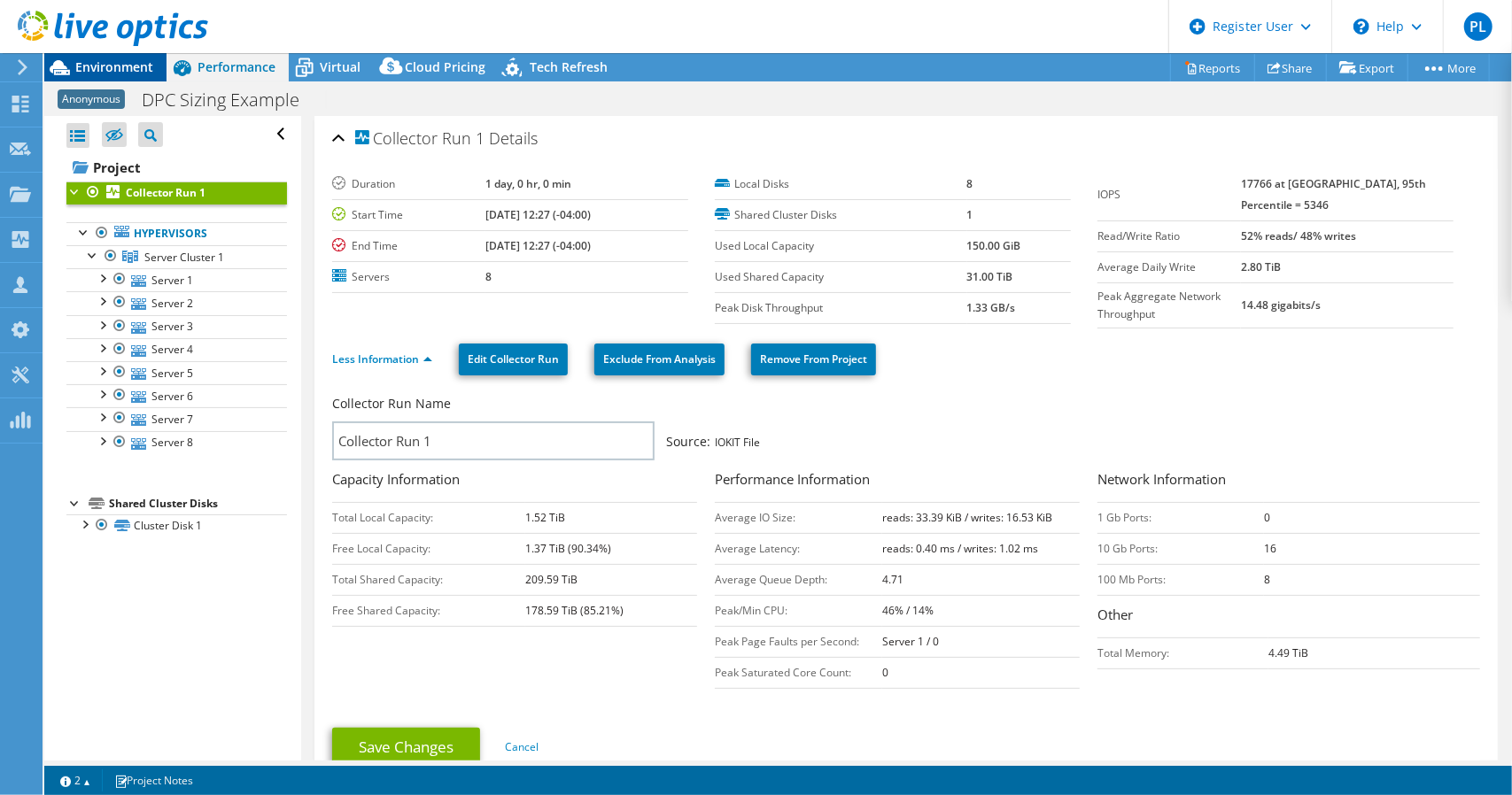
click at [128, 65] on span "Environment" at bounding box center [114, 67] width 78 height 16
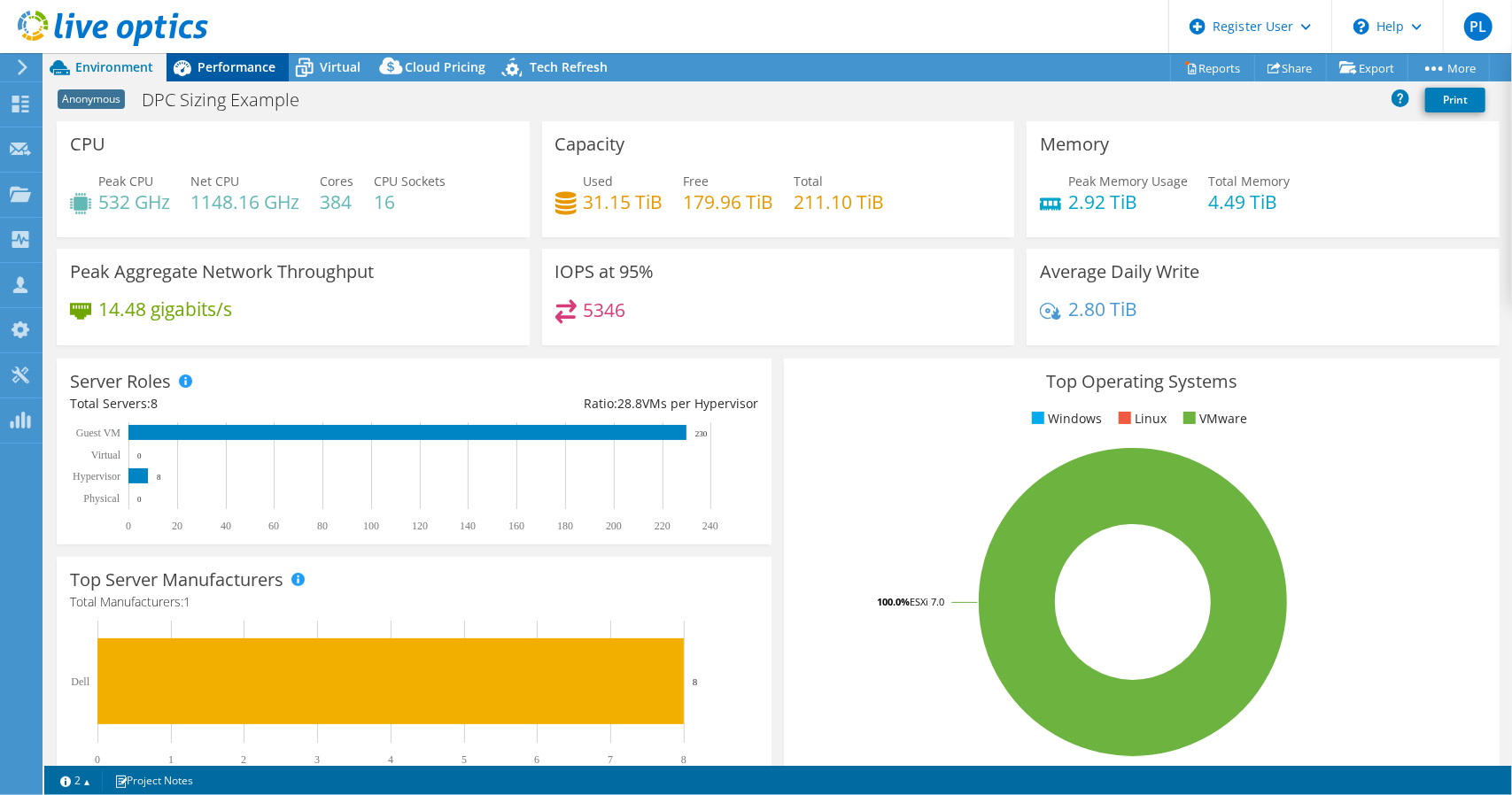
click at [252, 63] on span "Performance" at bounding box center [236, 67] width 78 height 16
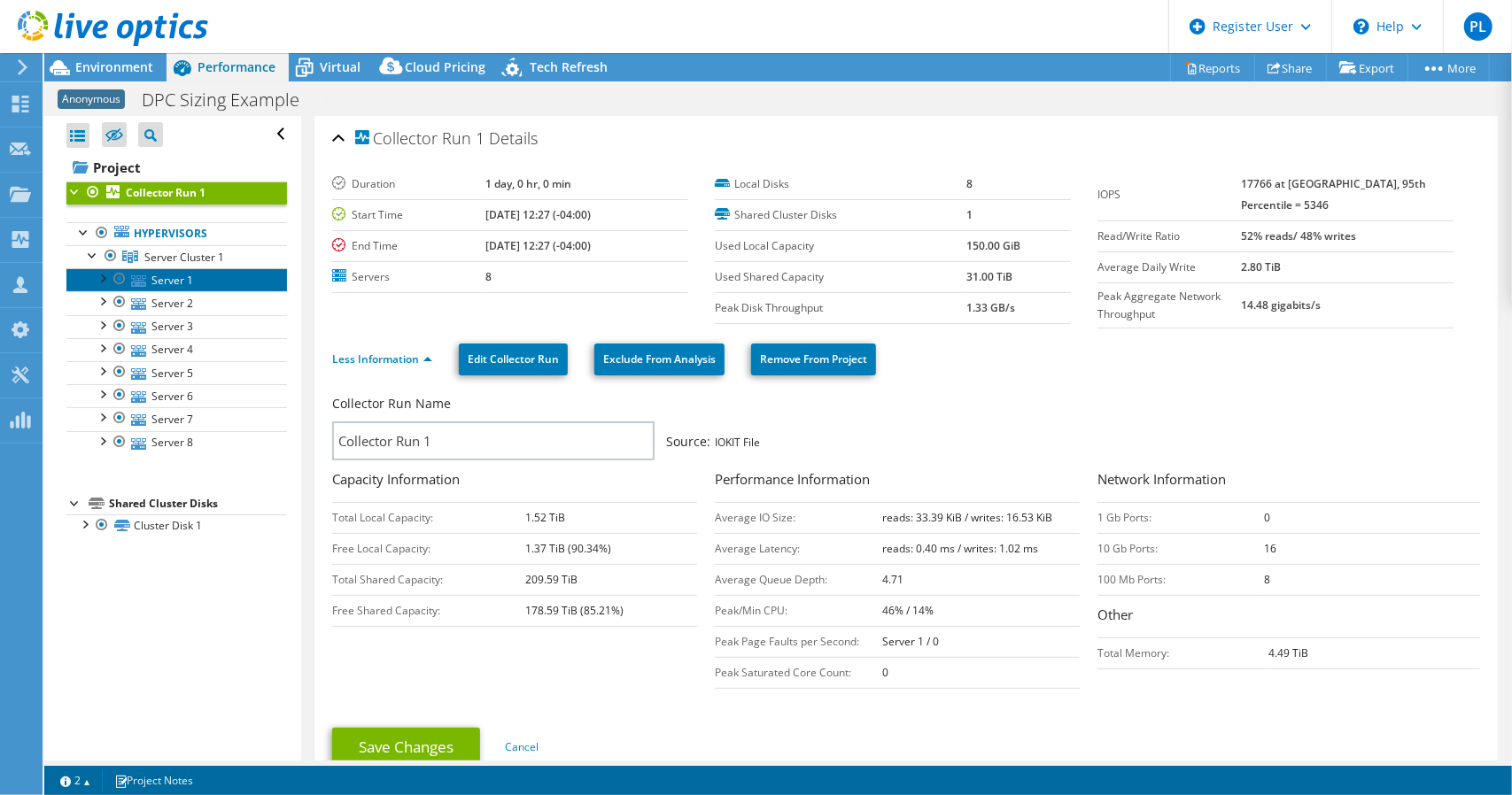
click at [158, 284] on link "Server 1" at bounding box center [177, 280] width 221 height 23
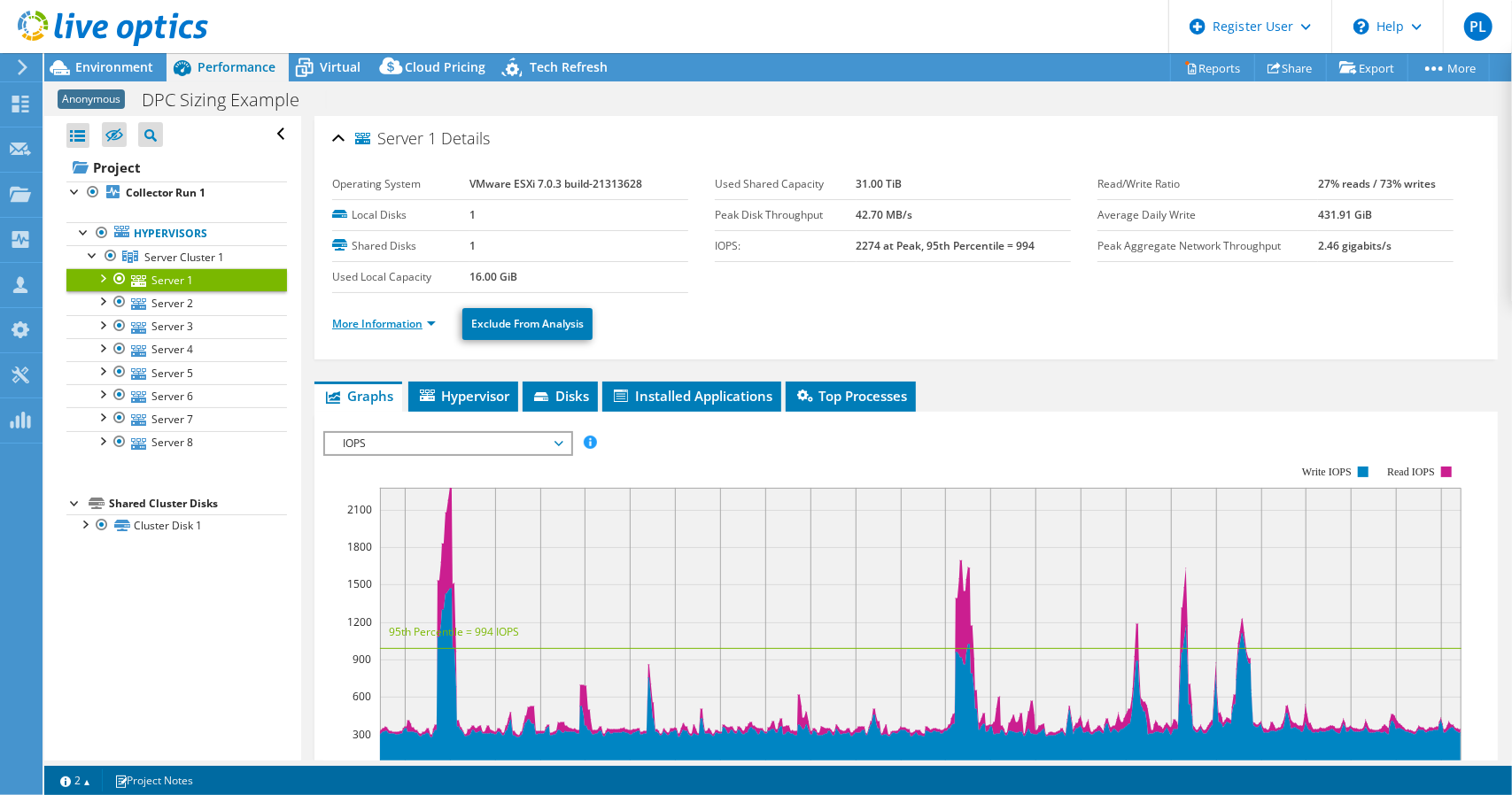
click at [430, 316] on link "More Information" at bounding box center [383, 324] width 103 height 15
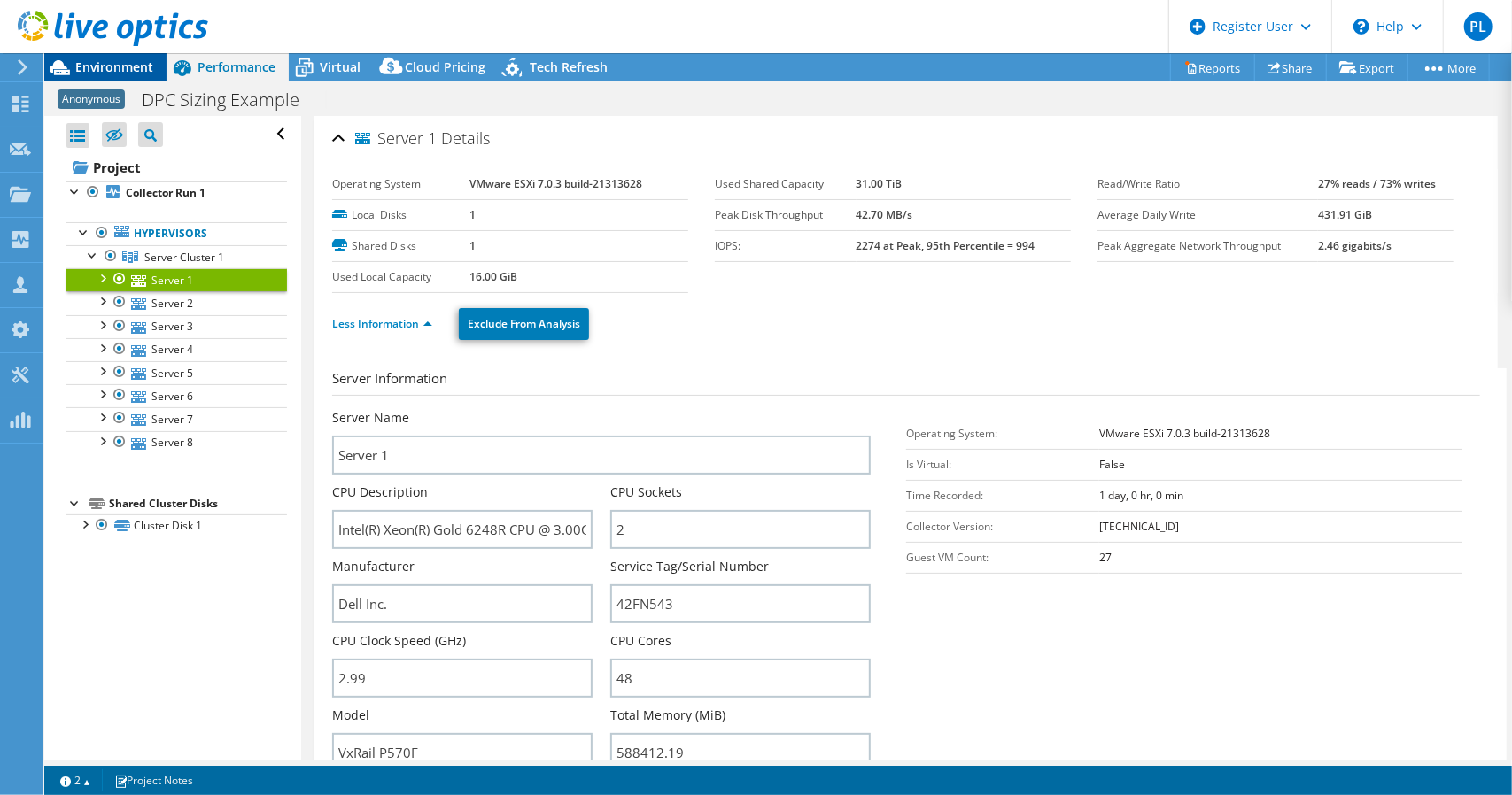
click at [84, 67] on span "Environment" at bounding box center [114, 67] width 78 height 16
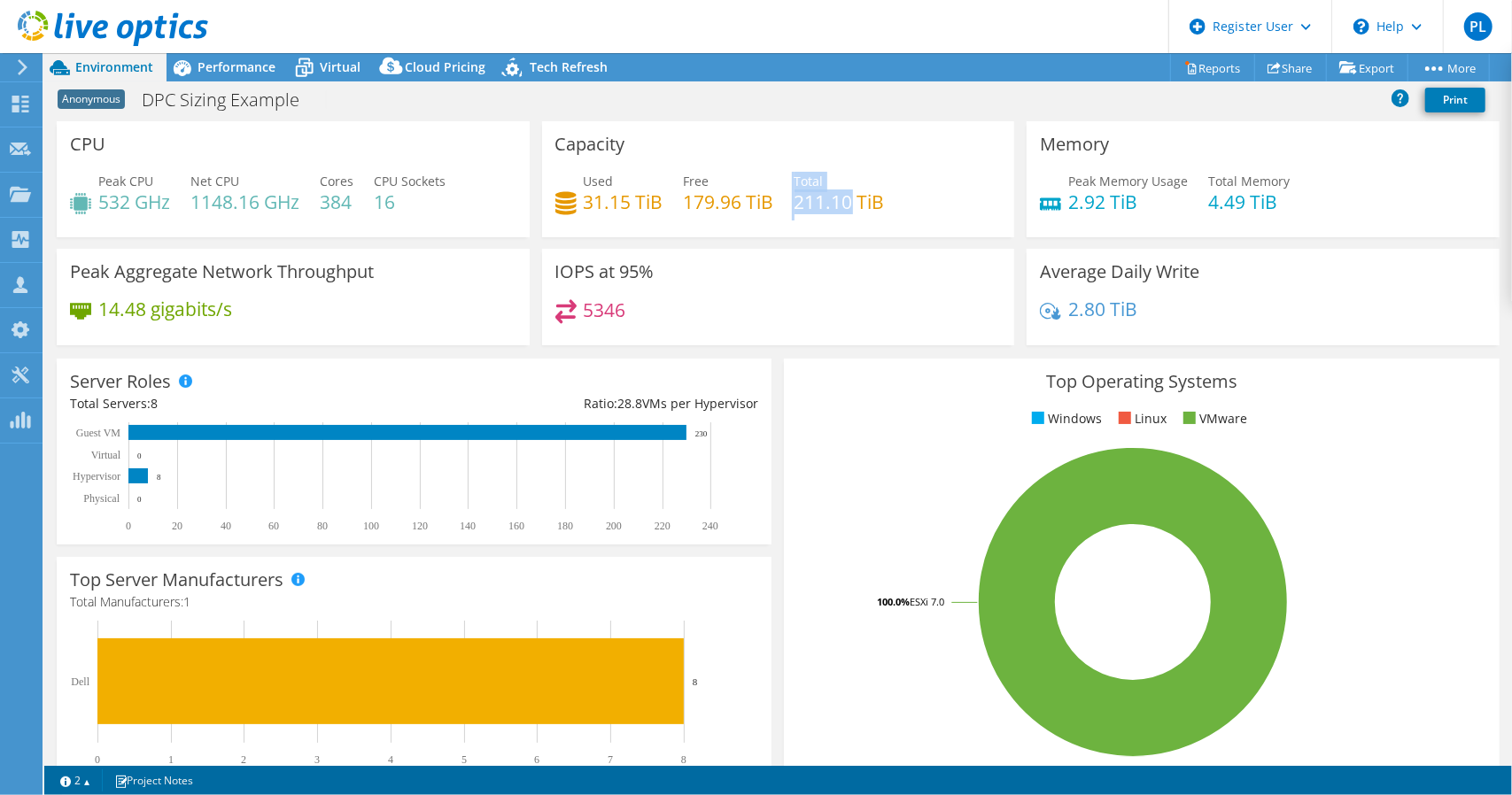
drag, startPoint x: 781, startPoint y: 198, endPoint x: 841, endPoint y: 200, distance: 60.0
click at [841, 200] on div "Used 31.15 TiB Free 179.96 TiB Total 211.10 TiB" at bounding box center [779, 201] width 447 height 58
click at [794, 199] on h4 "211.10 TiB" at bounding box center [839, 202] width 91 height 19
drag, startPoint x: 787, startPoint y: 205, endPoint x: 933, endPoint y: 210, distance: 146.1
click at [933, 210] on div "Used 31.15 TiB Free 179.96 TiB Total 211.10 TiB" at bounding box center [779, 201] width 447 height 58
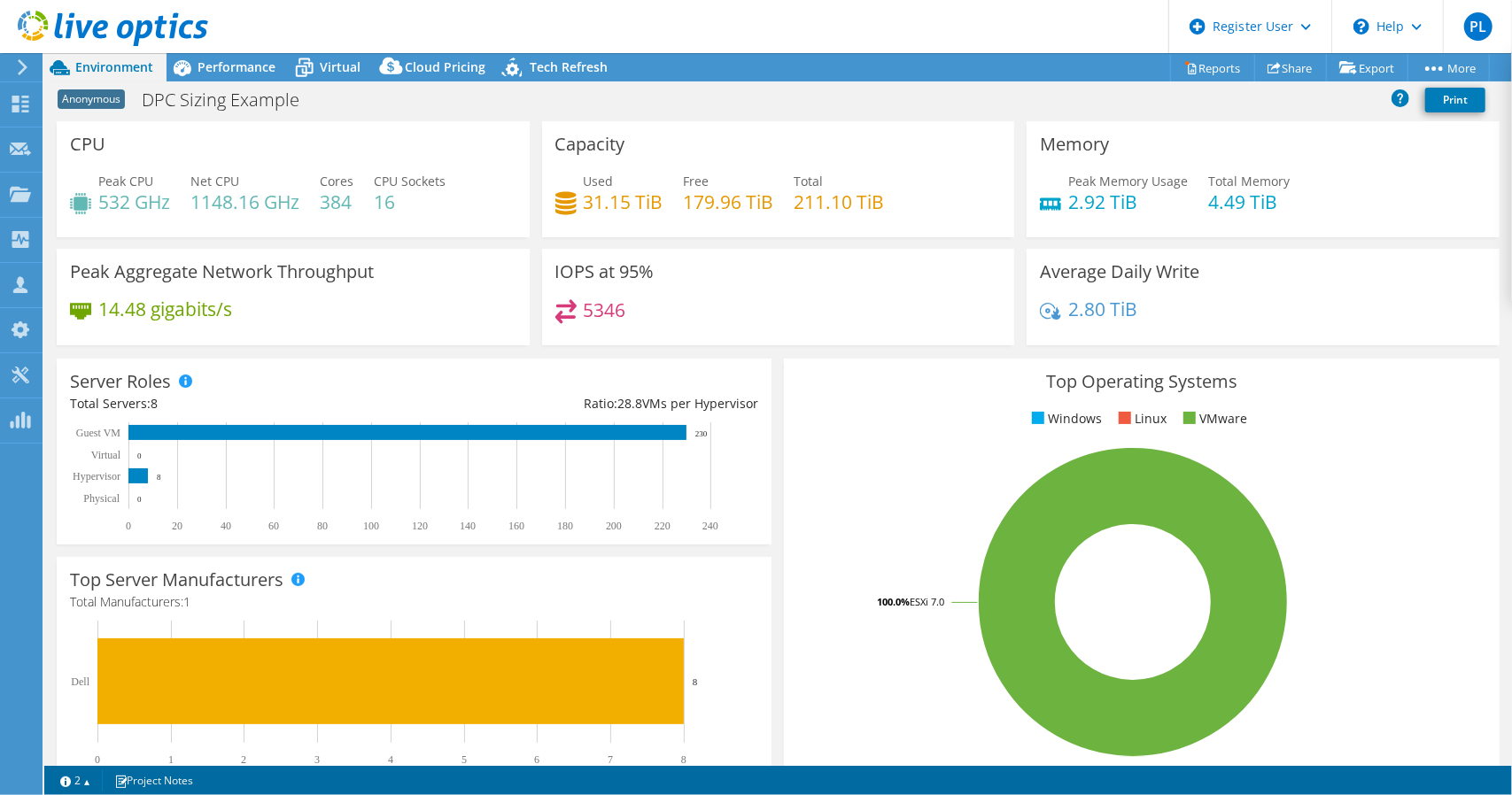
click at [933, 210] on div "Used 31.15 TiB Free 179.96 TiB Total 211.10 TiB" at bounding box center [779, 201] width 447 height 58
drag, startPoint x: 901, startPoint y: 200, endPoint x: 719, endPoint y: 195, distance: 182.1
click at [719, 195] on div "Used 31.15 TiB Free 179.96 TiB Total 211.10 TiB" at bounding box center [779, 201] width 447 height 58
click at [786, 200] on div "Used 31.15 TiB Free 179.96 TiB Total 211.10 TiB" at bounding box center [779, 201] width 447 height 58
